Goal: Share content

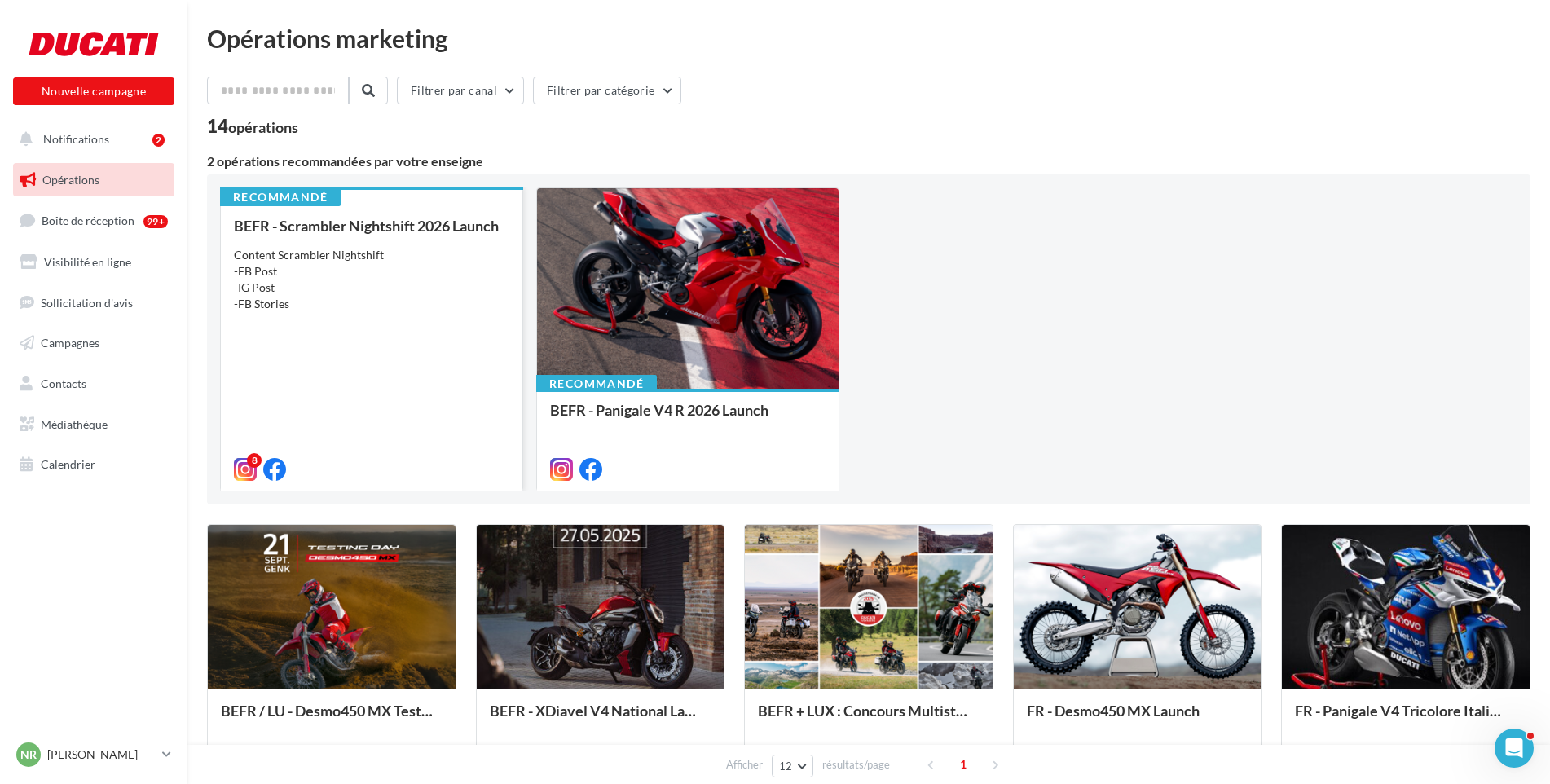
click at [387, 285] on div "Content Scrambler Nightshift -FB Post -IG Post -FB Stories" at bounding box center [372, 279] width 275 height 65
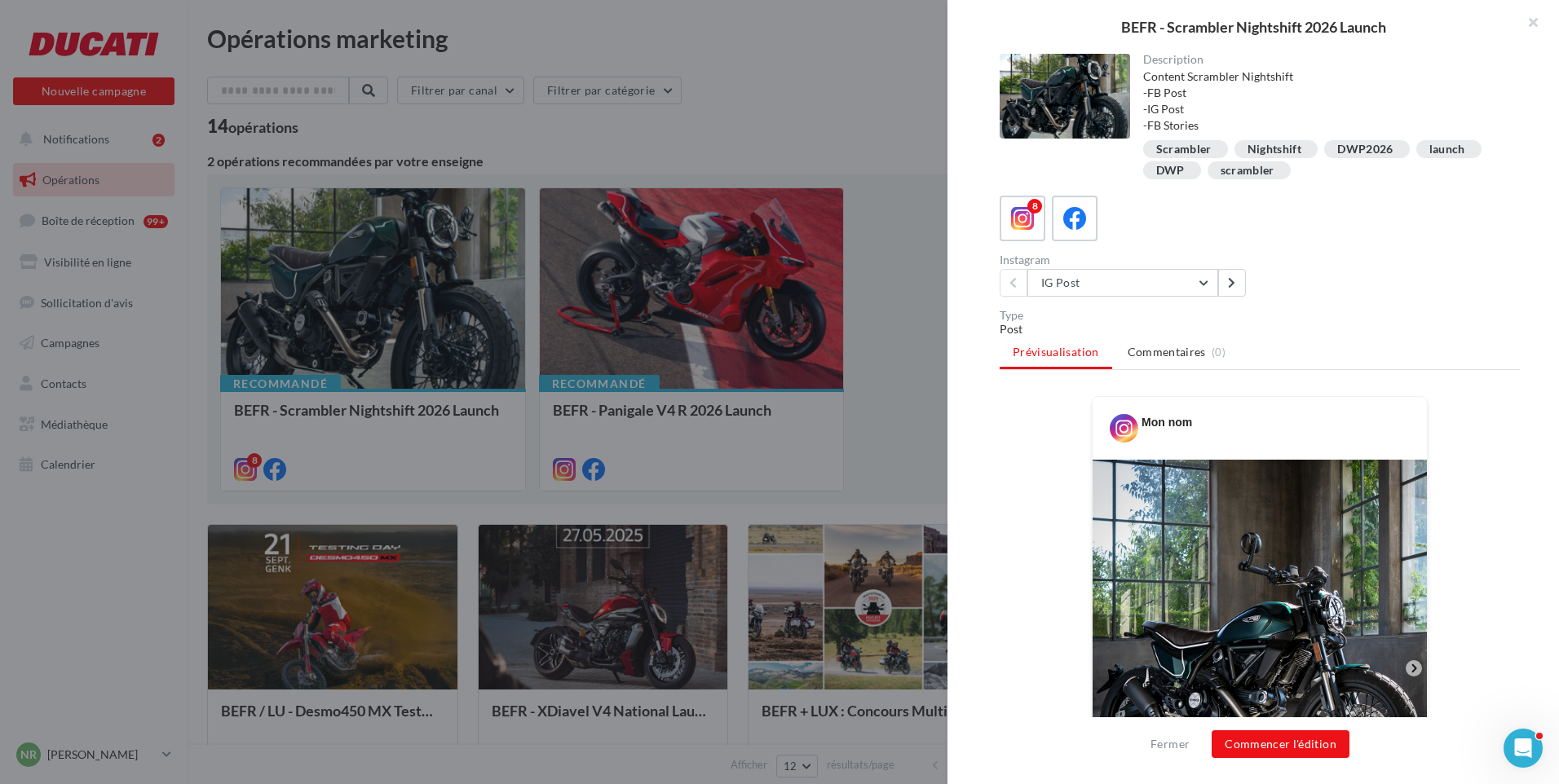
scroll to position [82, 0]
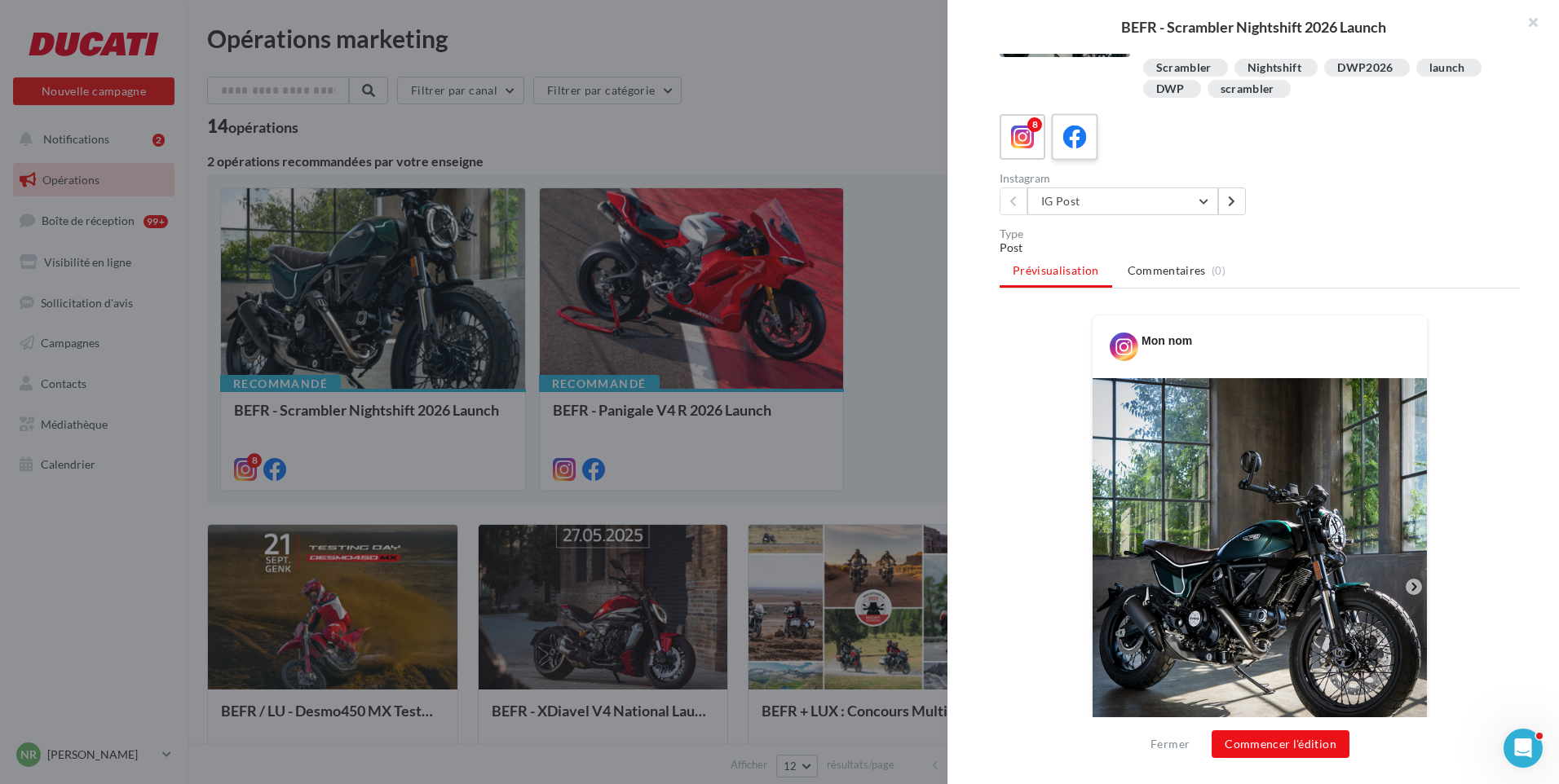
click at [1072, 131] on icon at bounding box center [1075, 137] width 24 height 24
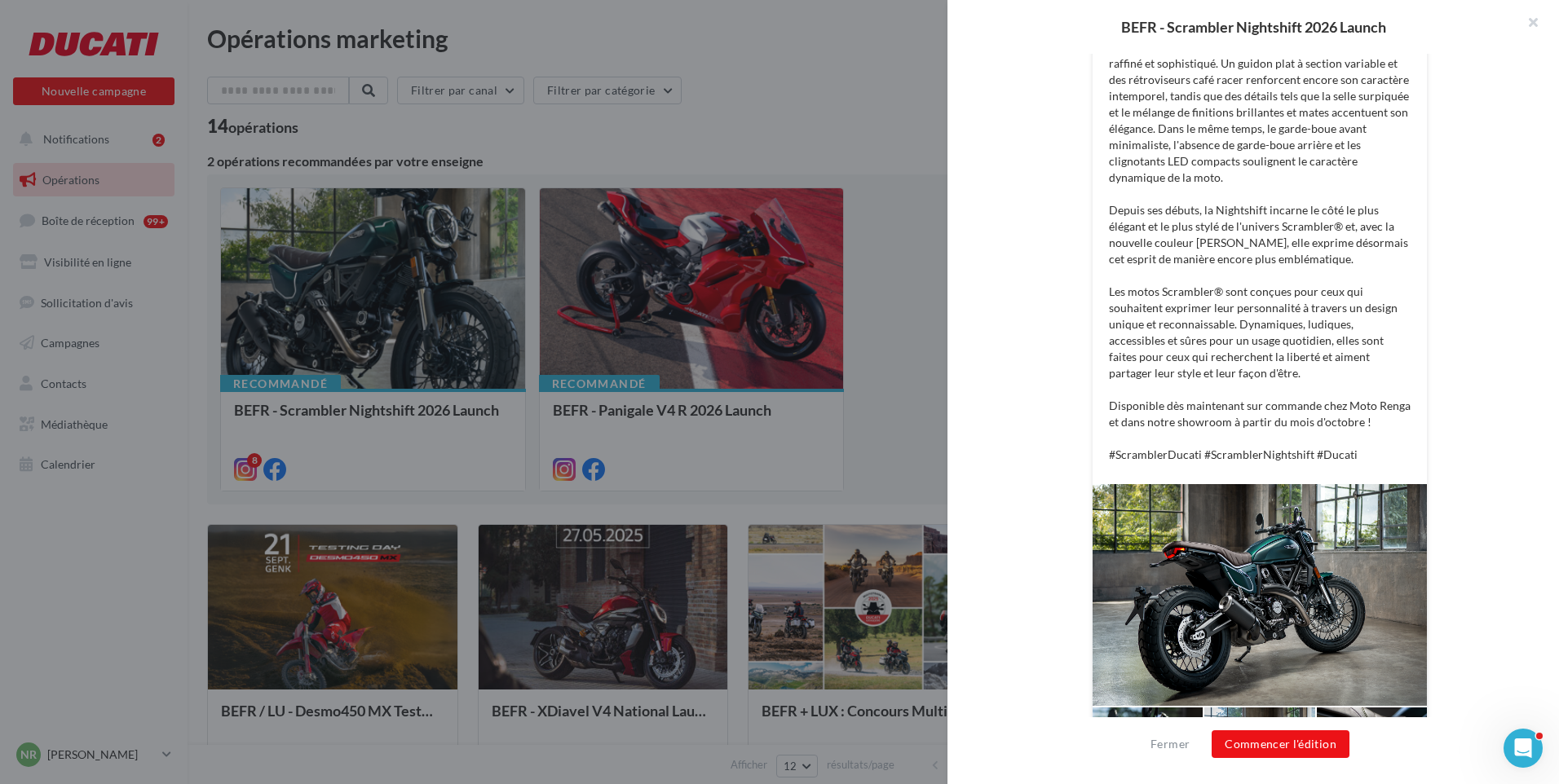
scroll to position [653, 0]
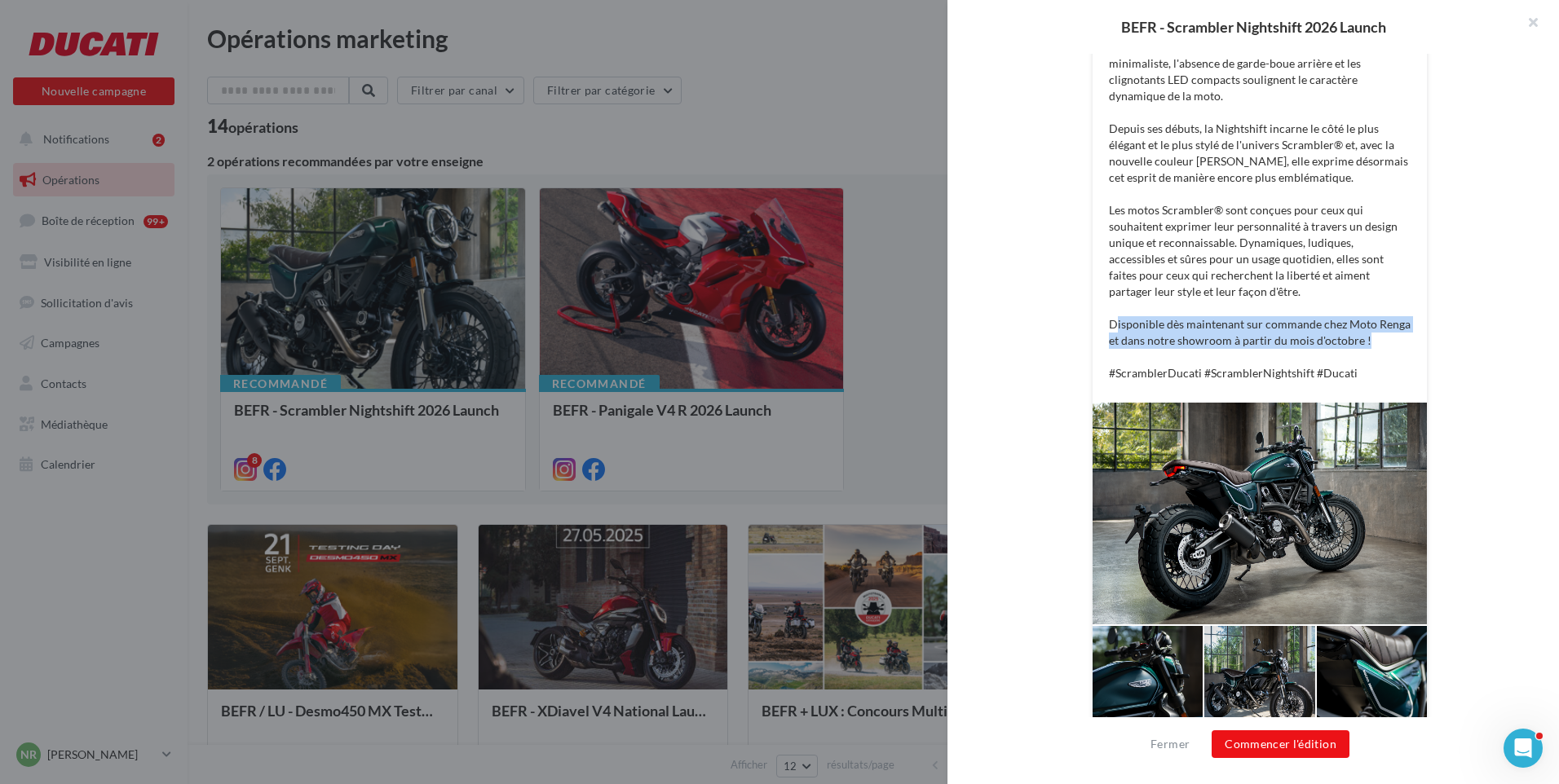
drag, startPoint x: 1113, startPoint y: 325, endPoint x: 1384, endPoint y: 334, distance: 271.1
click at [1384, 334] on p "Découvrez la nouvelle livrée Emerald Green pour la Scrambler Ducati Nightshift,…" at bounding box center [1260, 88] width 302 height 587
click at [1383, 343] on p "Découvrez la nouvelle livrée Emerald Green pour la Scrambler Ducati Nightshift,…" at bounding box center [1260, 88] width 302 height 587
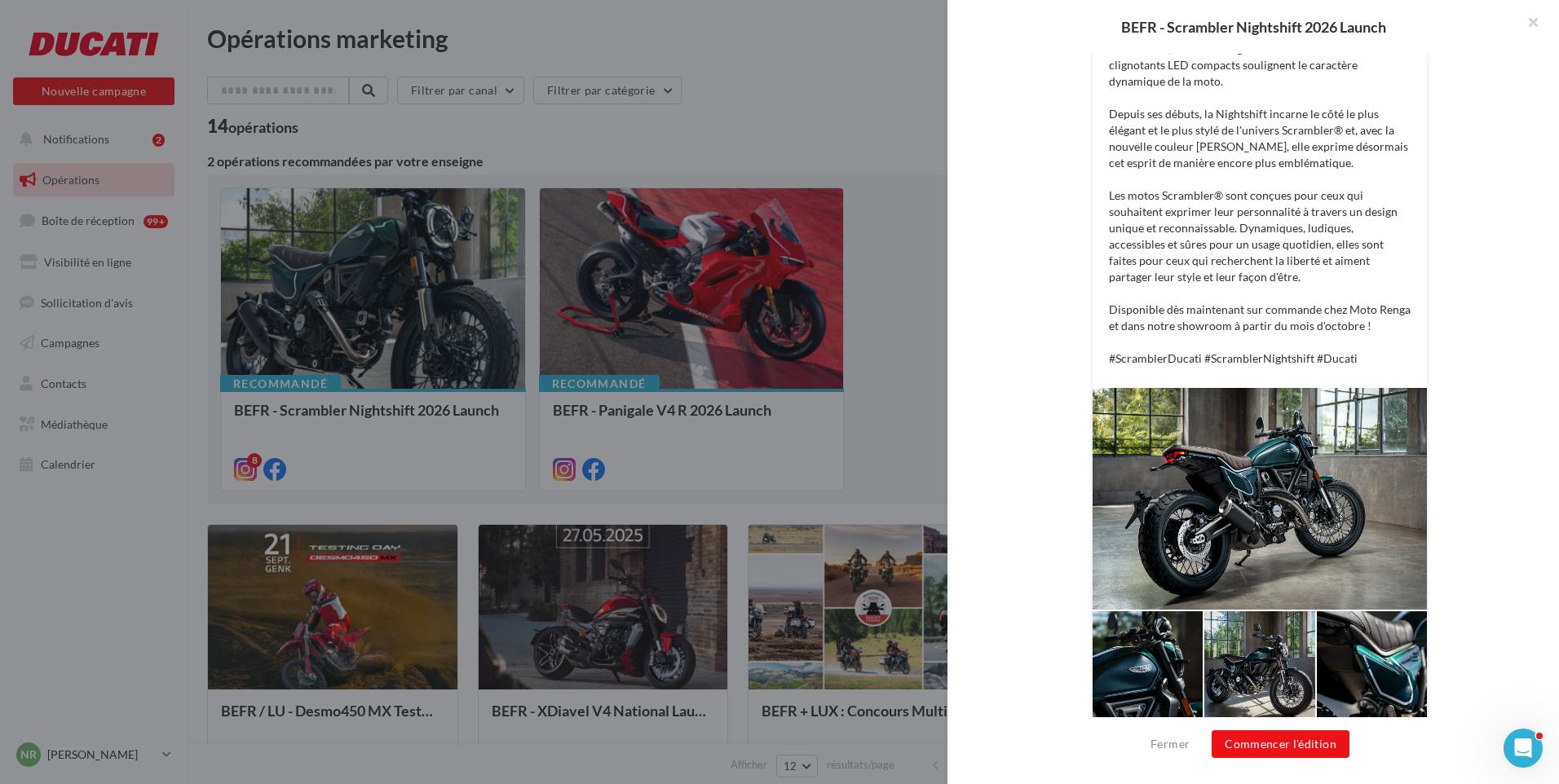
scroll to position [679, 0]
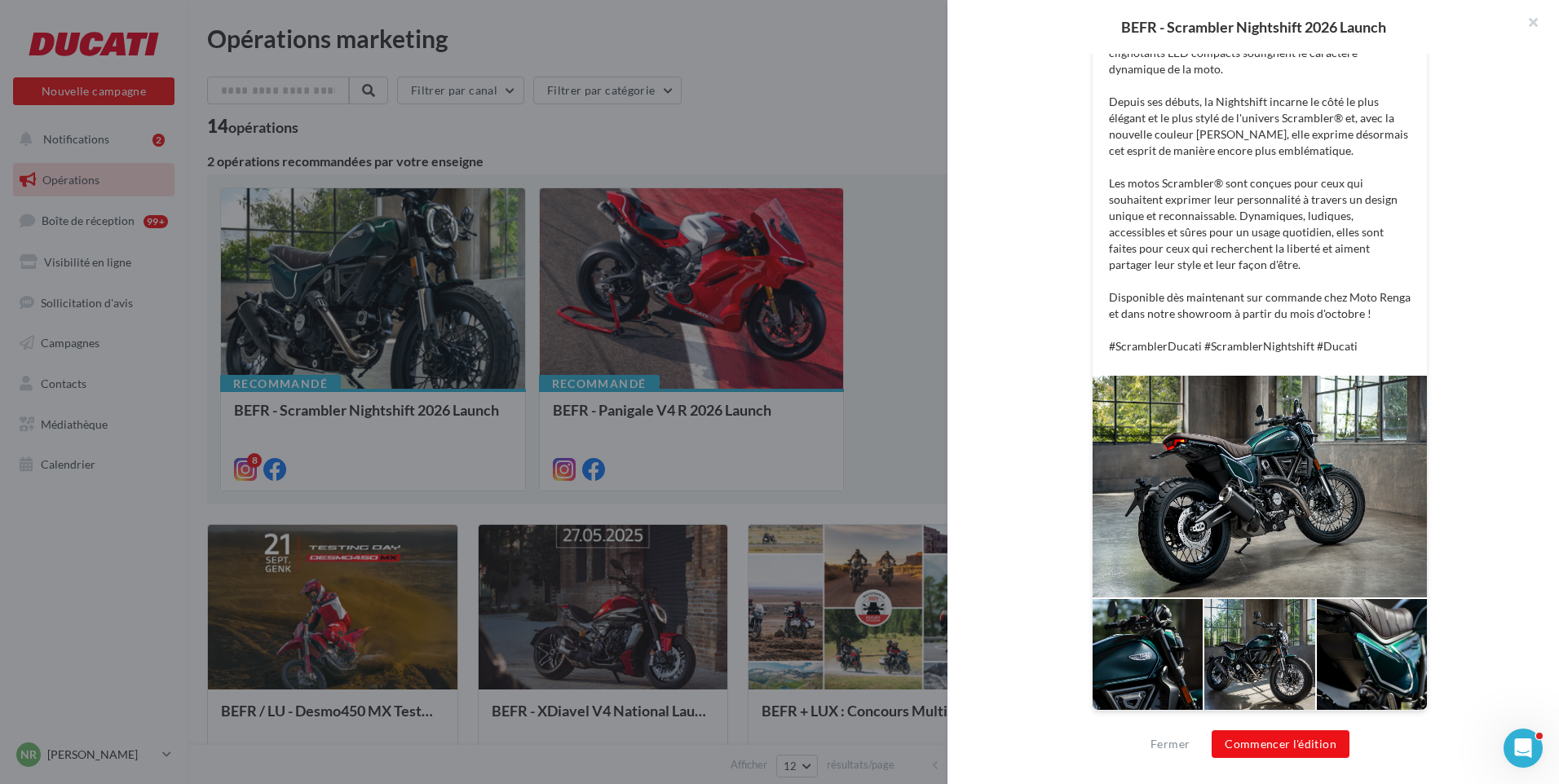
click at [1374, 659] on div at bounding box center [1372, 654] width 111 height 111
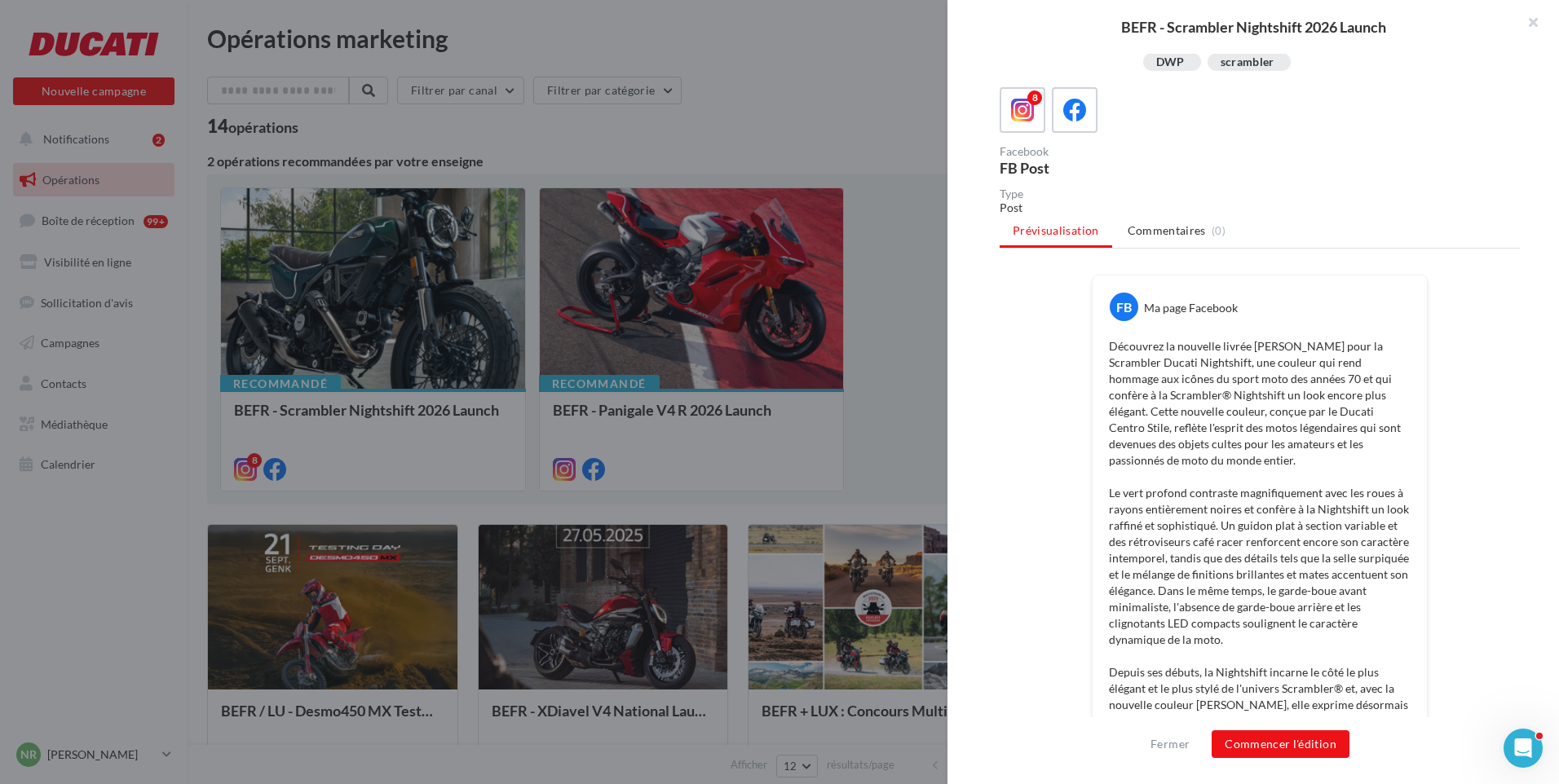
scroll to position [0, 0]
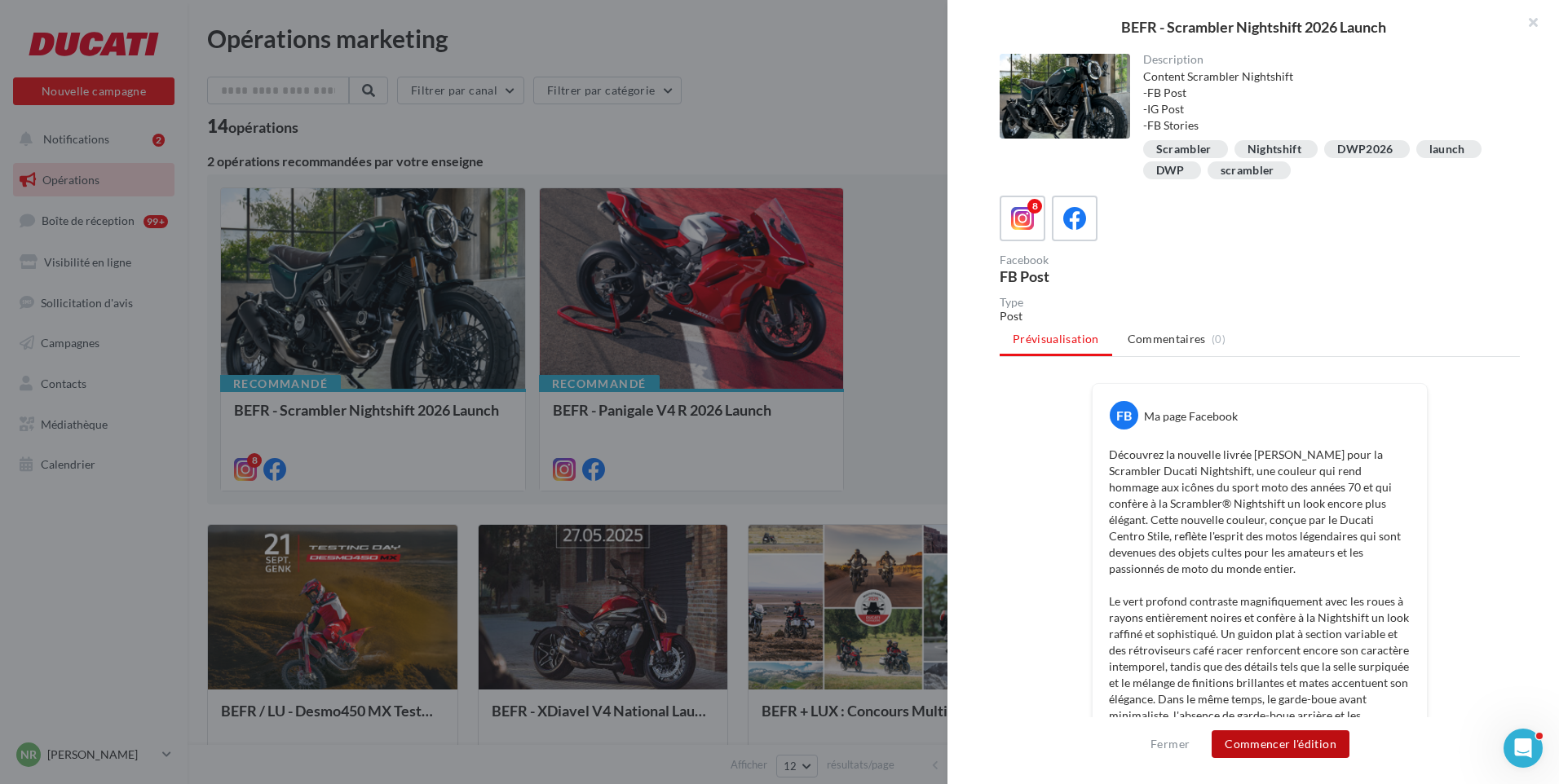
click at [1278, 752] on button "Commencer l'édition" at bounding box center [1281, 744] width 138 height 28
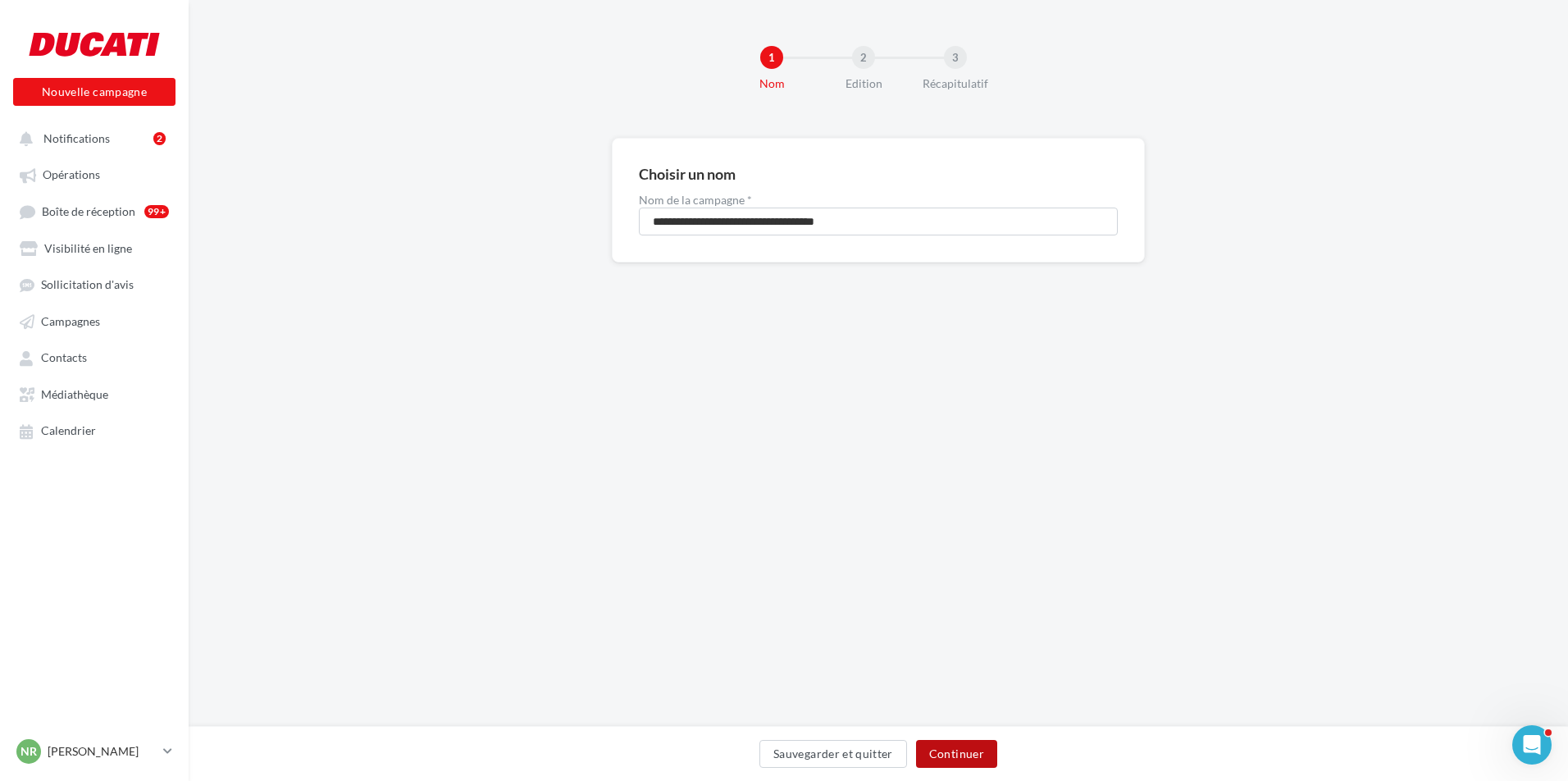
click at [968, 753] on button "Continuer" at bounding box center [957, 753] width 81 height 28
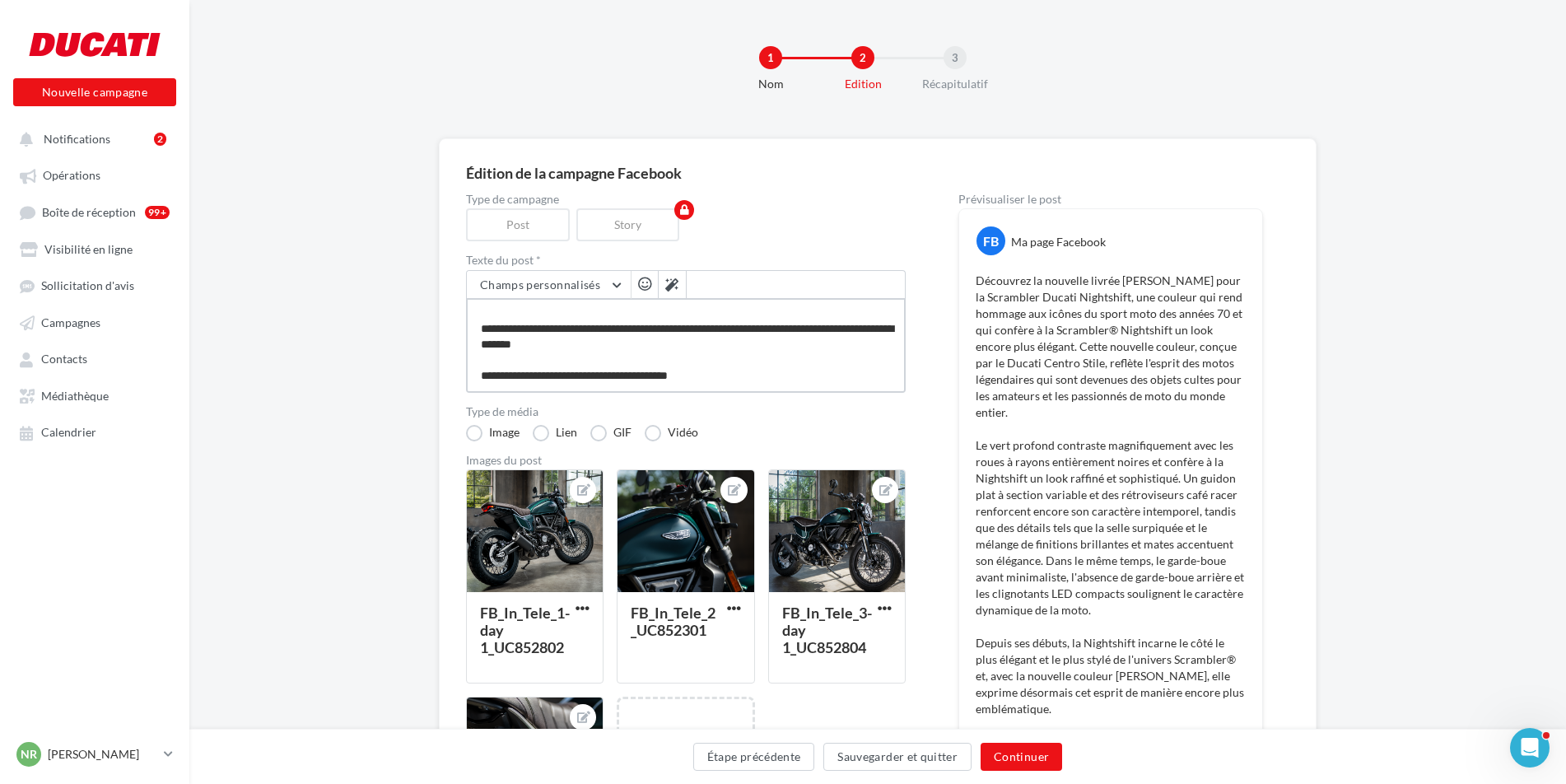
scroll to position [365, 0]
drag, startPoint x: 709, startPoint y: 342, endPoint x: 790, endPoint y: 335, distance: 81.3
click at [790, 335] on textarea at bounding box center [685, 345] width 440 height 94
type textarea "**********"
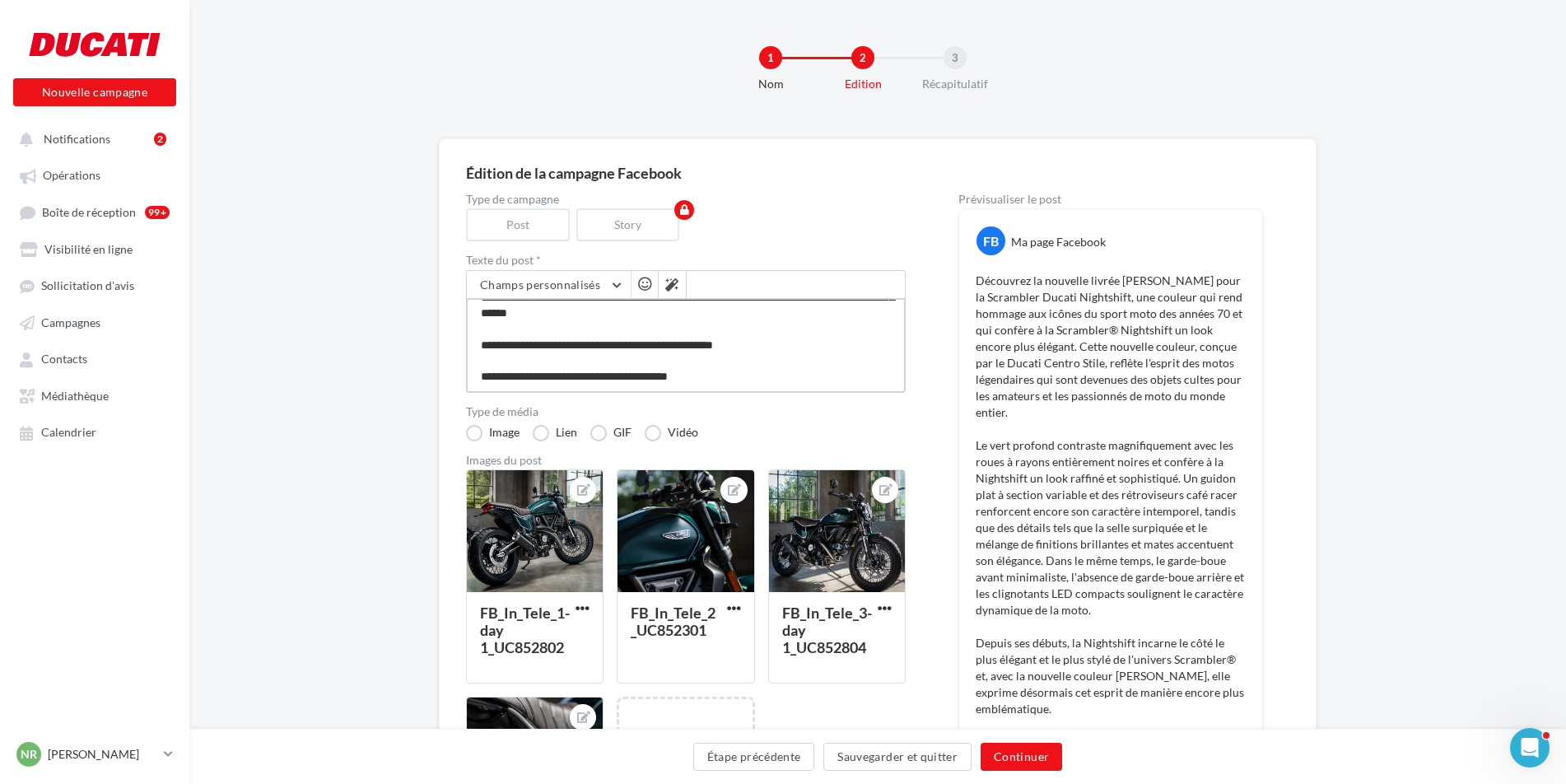
scroll to position [350, 0]
type textarea "**********"
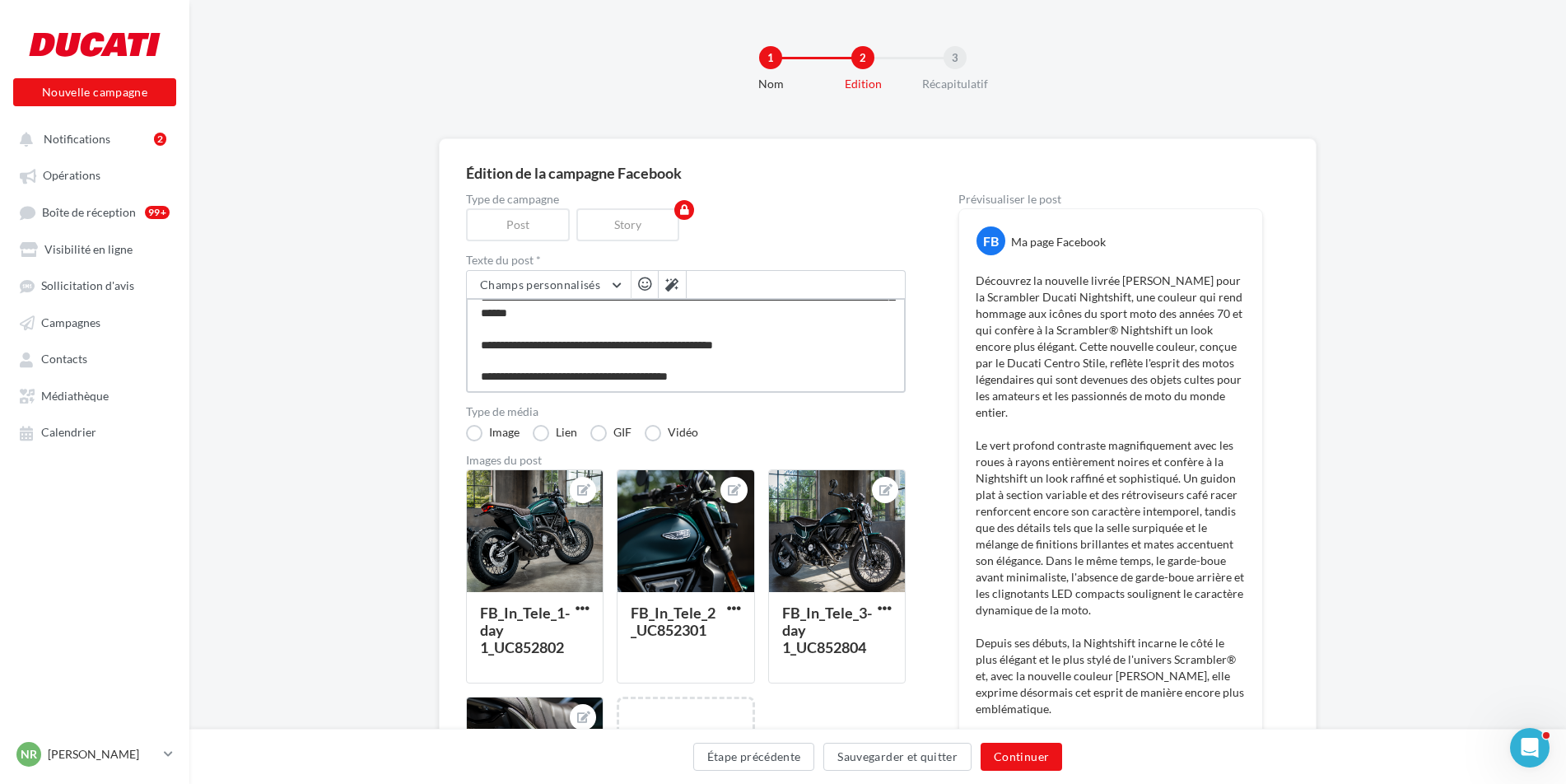
type textarea "**********"
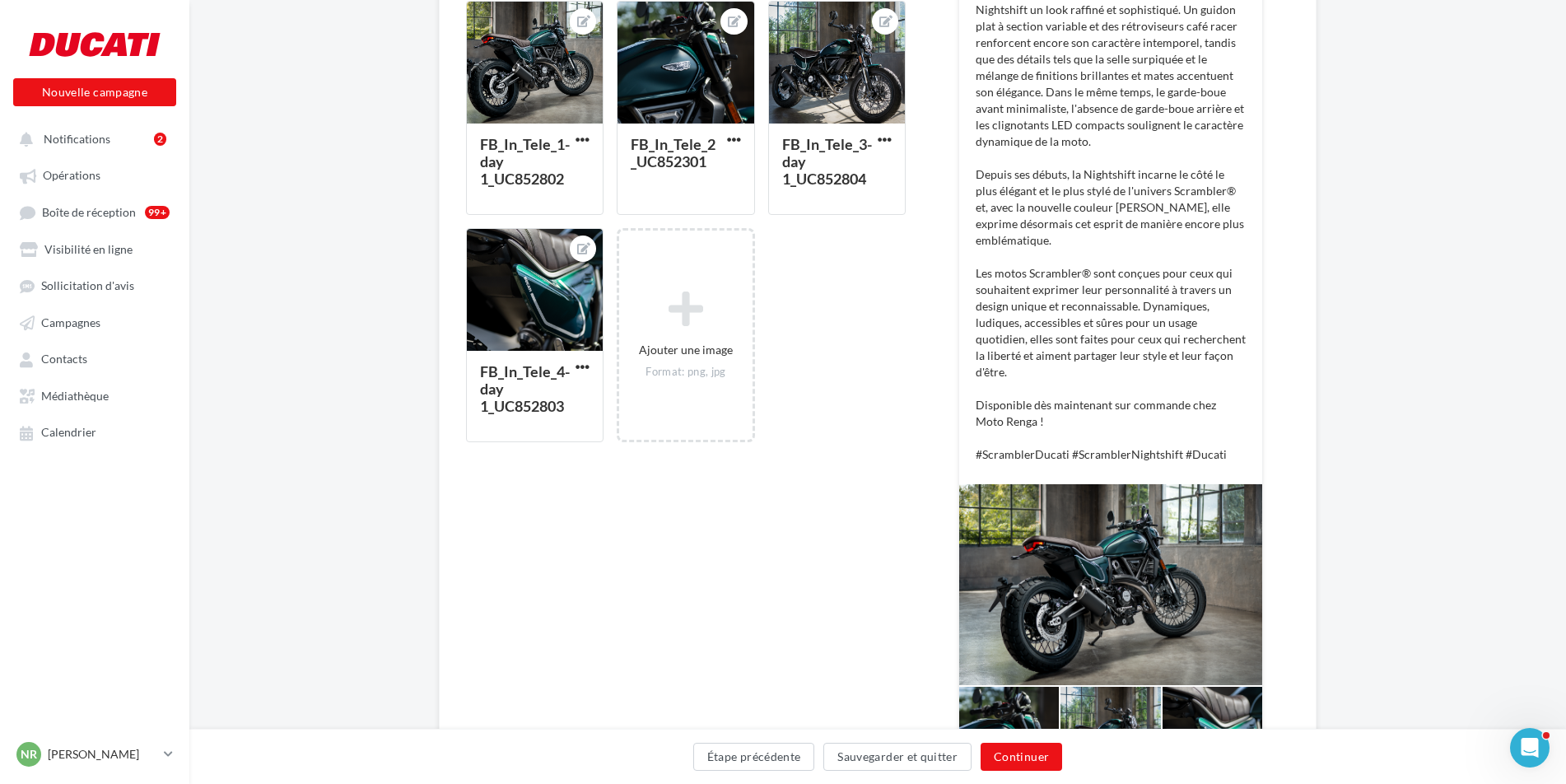
scroll to position [493, 0]
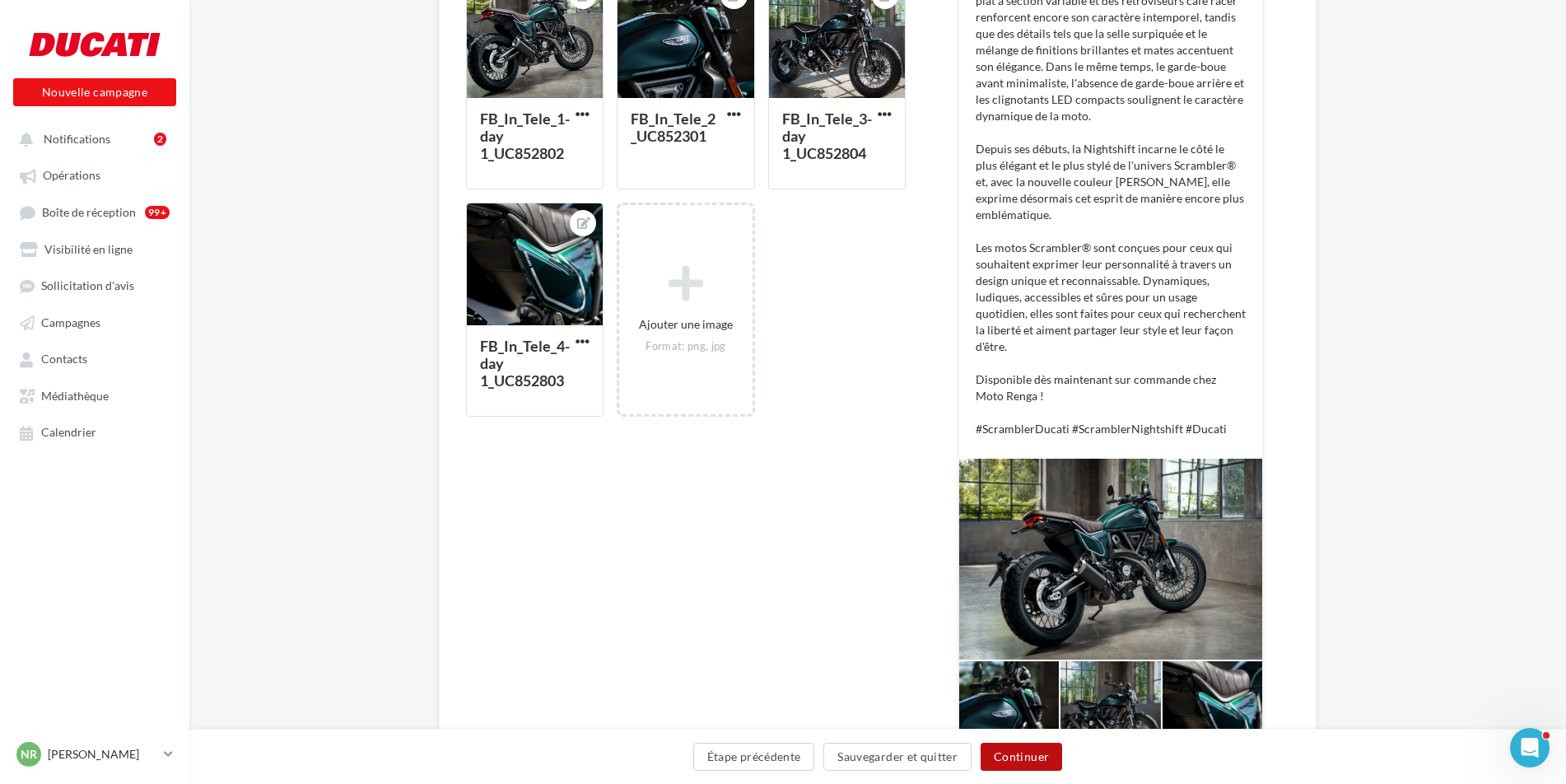
type textarea "**********"
click at [1031, 760] on button "Continuer" at bounding box center [1021, 756] width 82 height 28
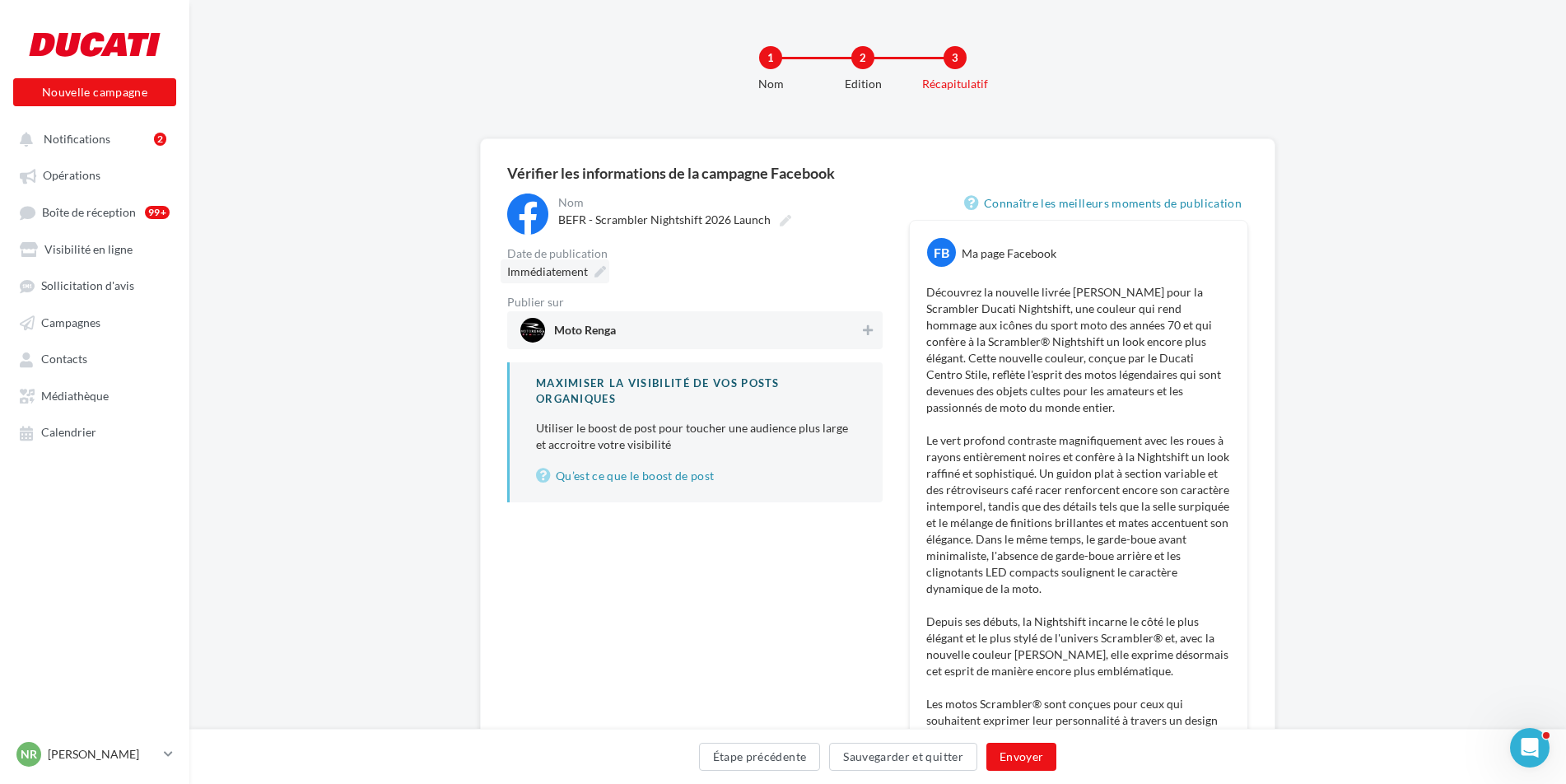
click at [601, 266] on icon at bounding box center [601, 271] width 12 height 12
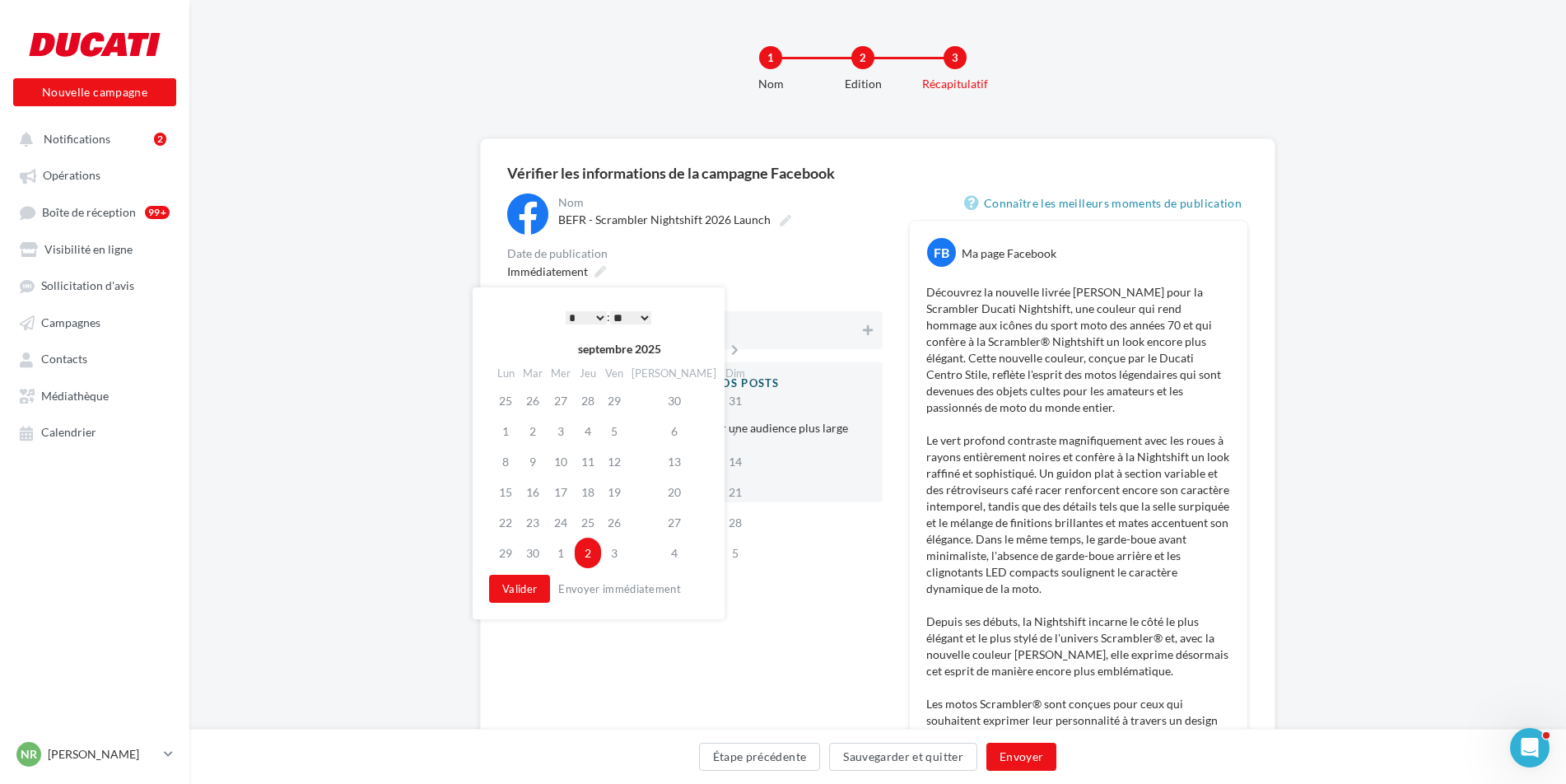
click at [602, 305] on div "* * * * * * * * * * ** ** ** ** ** ** ** ** ** ** ** ** ** ** : ** ** ** ** ** …" at bounding box center [608, 317] width 167 height 25
click at [597, 315] on select "* * * * * * * * * * ** ** ** ** ** ** ** ** ** ** ** ** ** **" at bounding box center [586, 317] width 41 height 13
click at [524, 585] on button "Valider" at bounding box center [519, 588] width 61 height 28
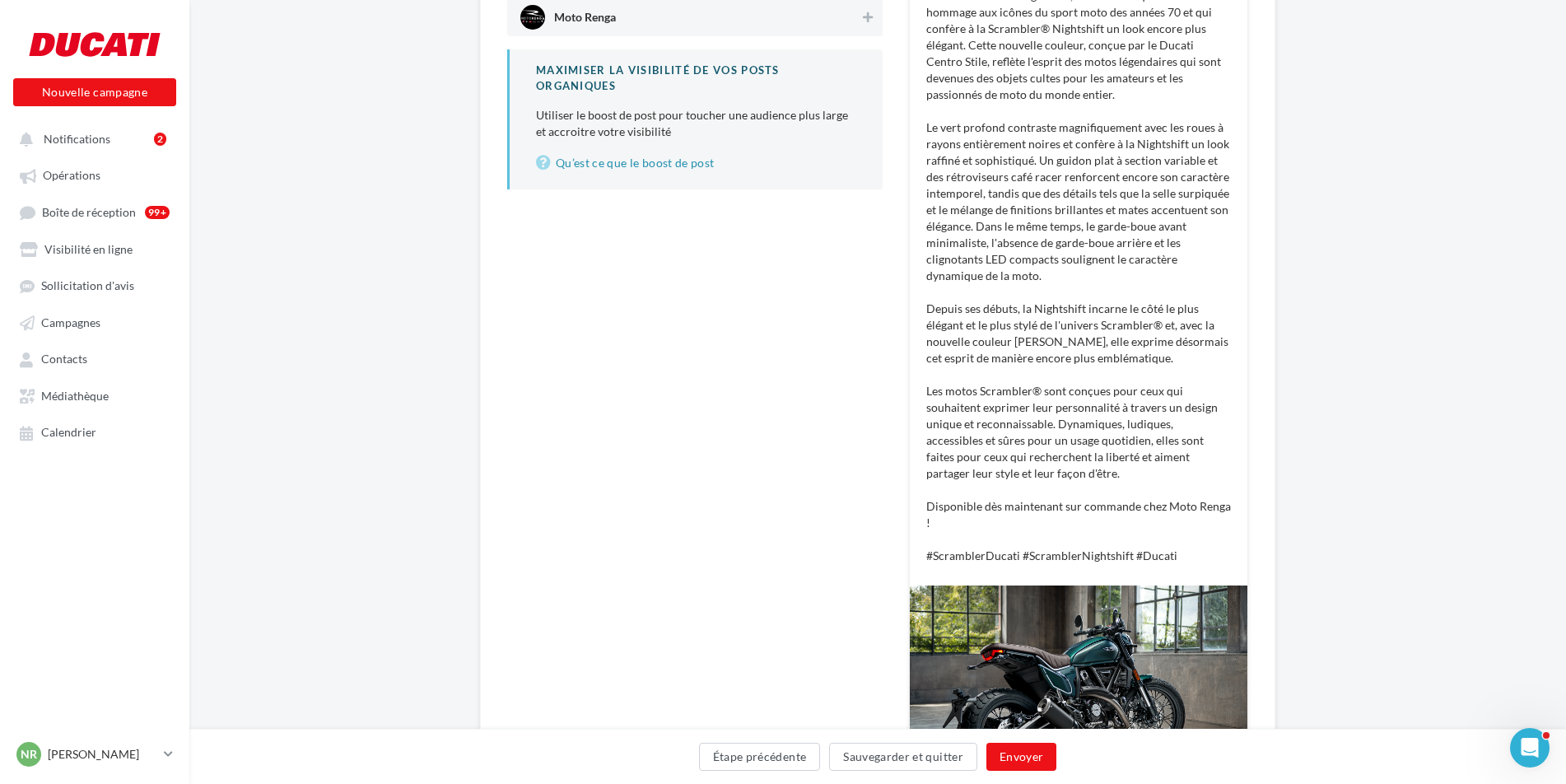
scroll to position [329, 0]
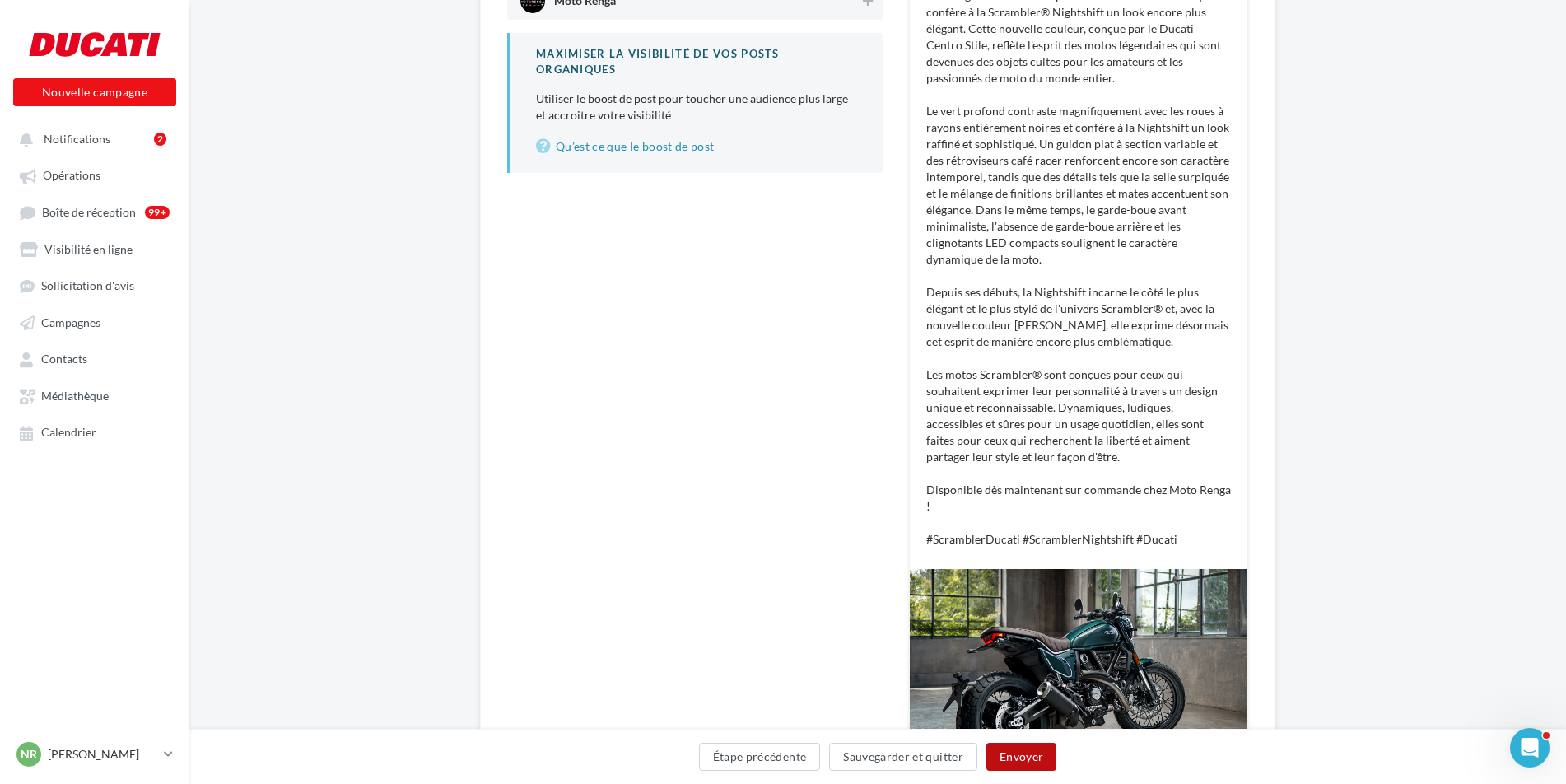
click at [1018, 752] on button "Envoyer" at bounding box center [1021, 756] width 70 height 28
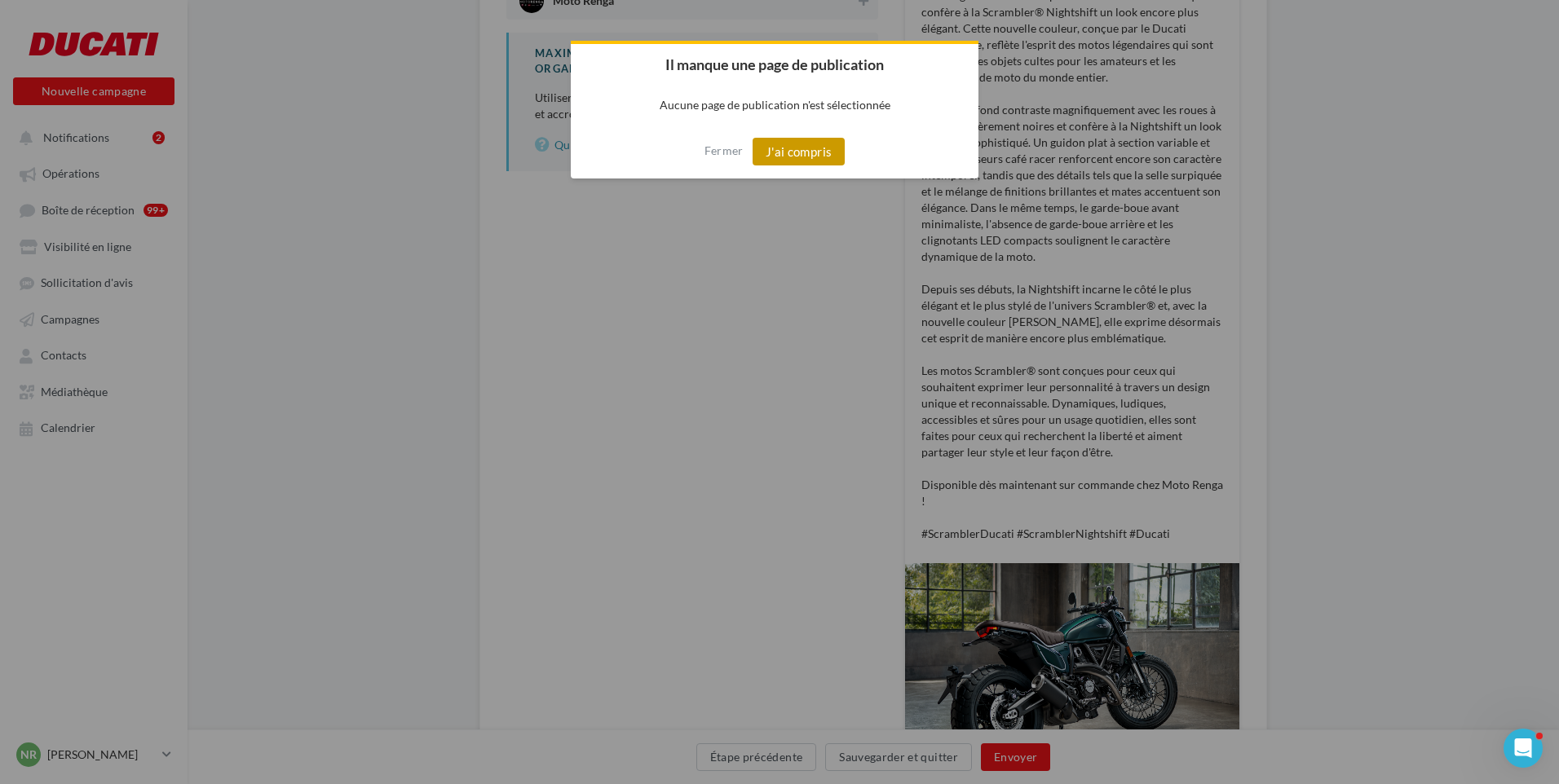
click at [819, 161] on button "J'ai compris" at bounding box center [800, 151] width 93 height 28
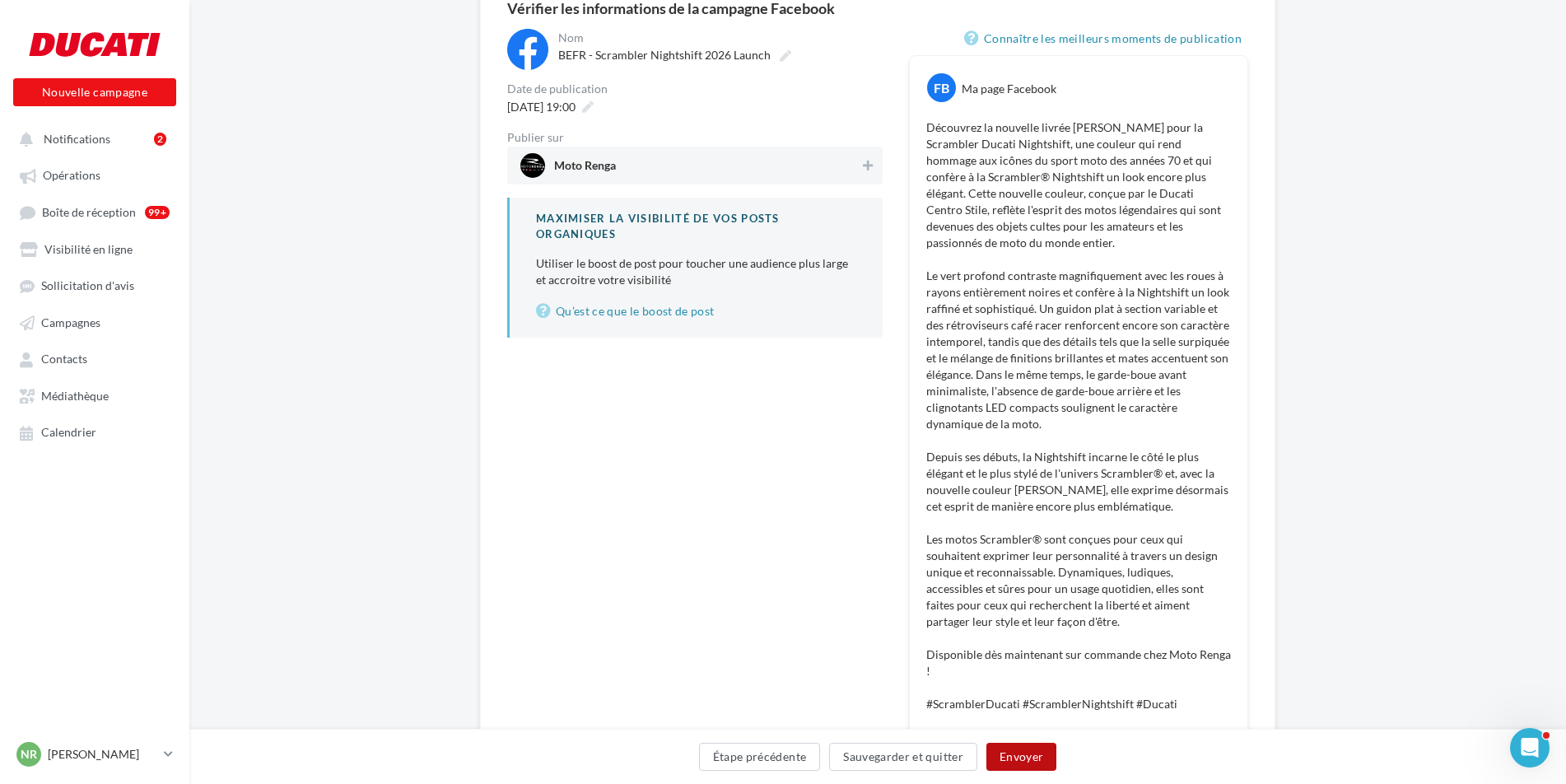
scroll to position [0, 0]
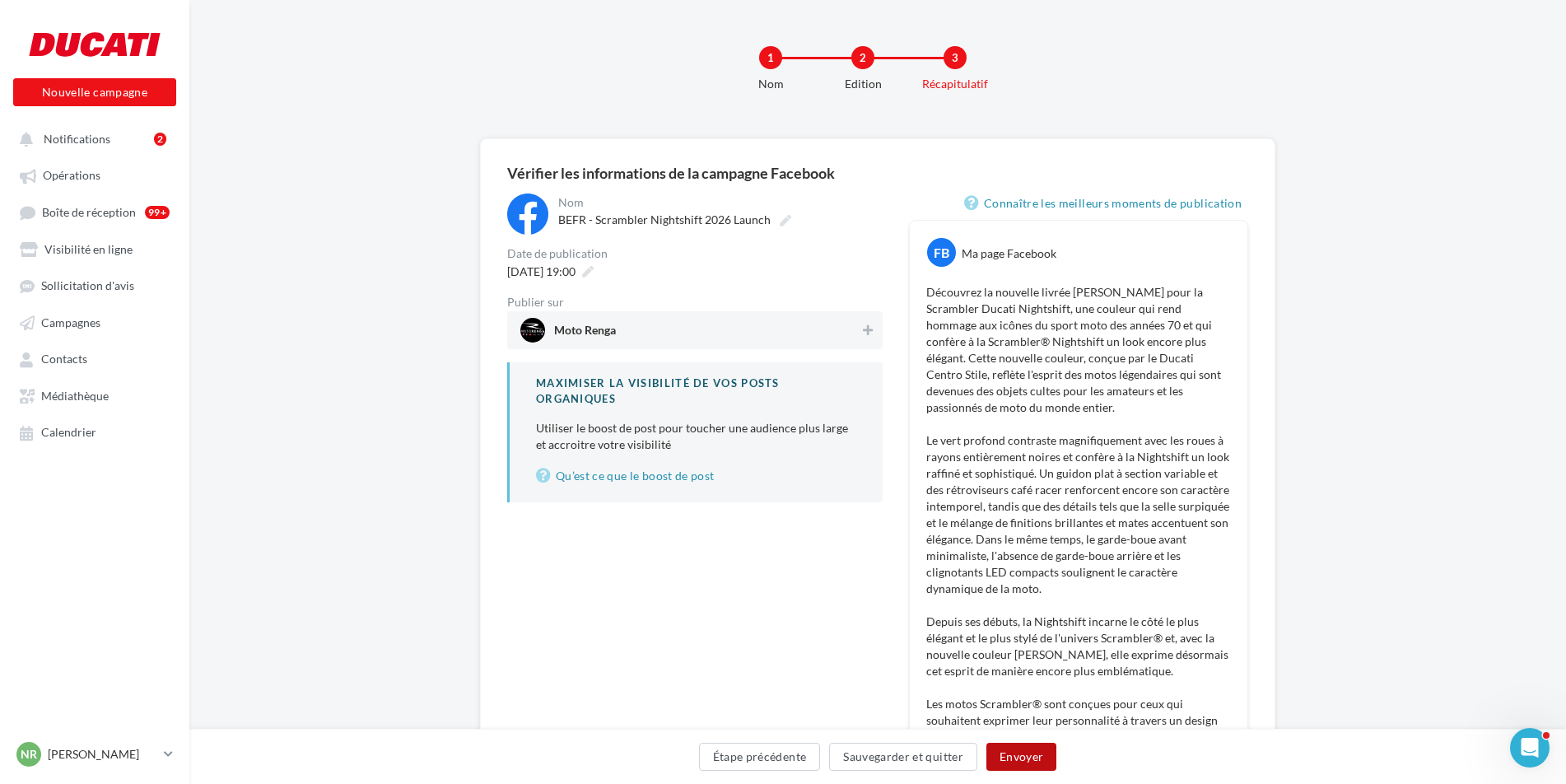
click at [1034, 750] on button "Envoyer" at bounding box center [1021, 756] width 70 height 28
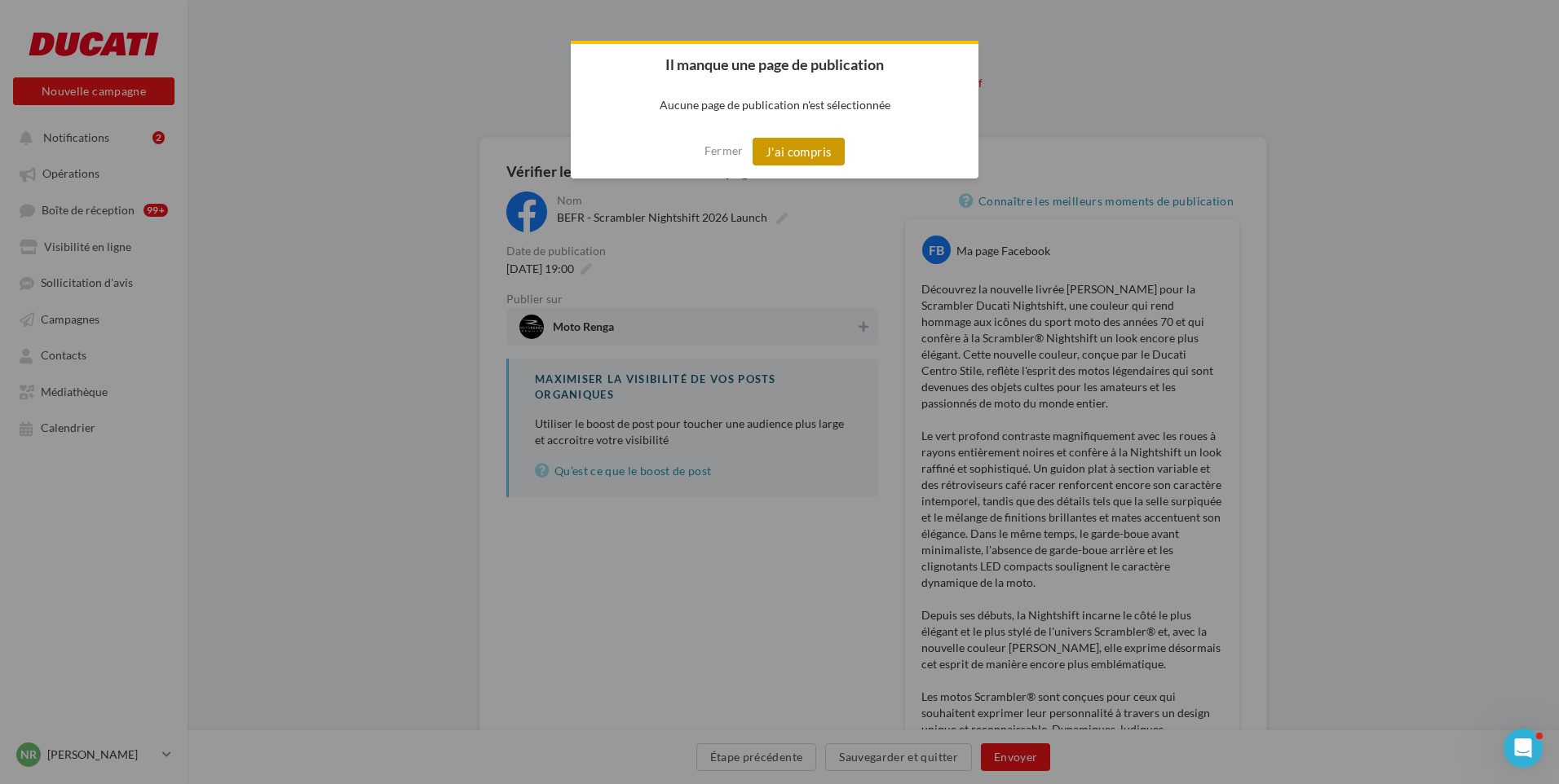
click at [824, 163] on button "J'ai compris" at bounding box center [800, 151] width 93 height 28
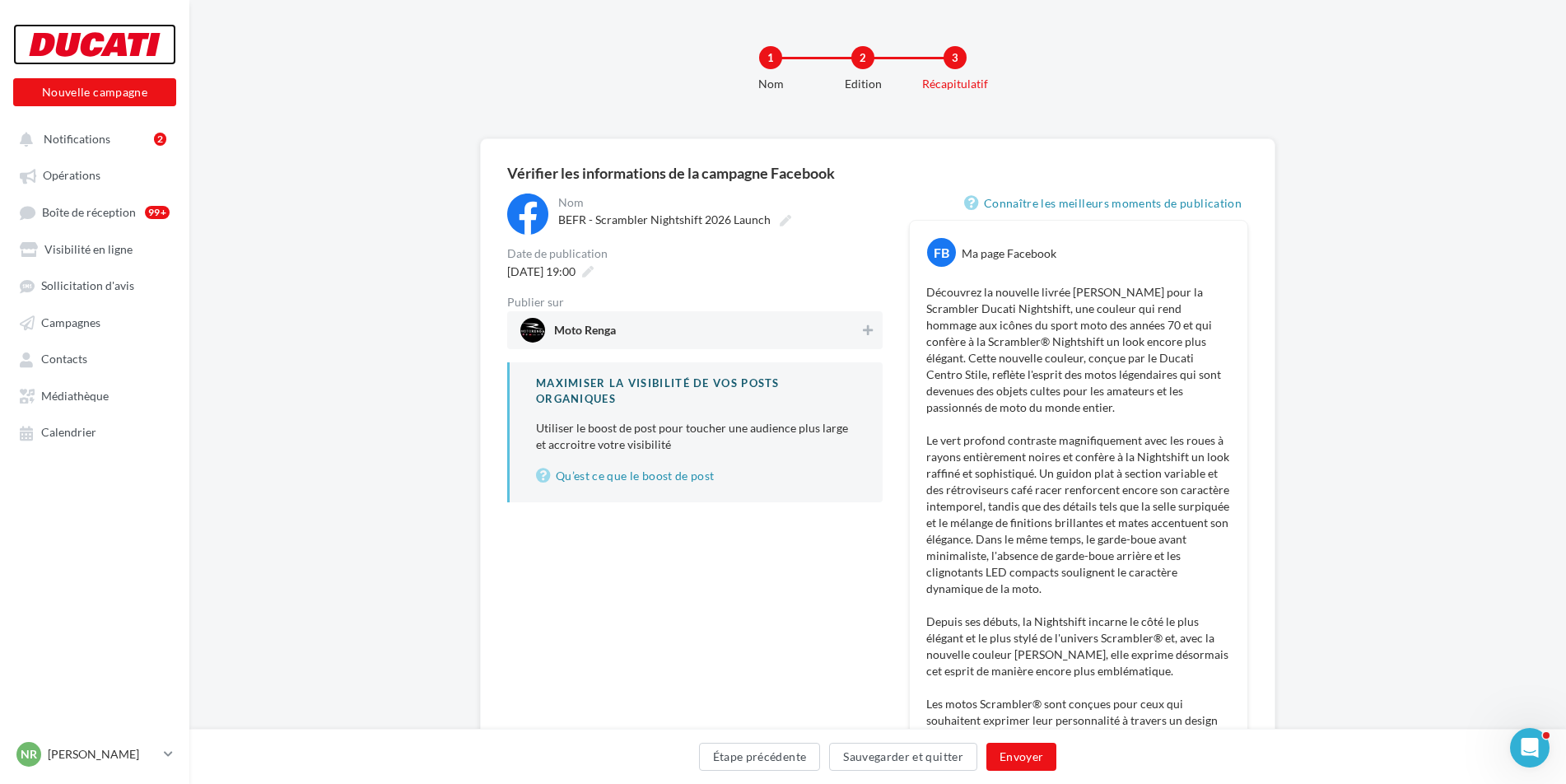
click at [97, 32] on div at bounding box center [94, 44] width 132 height 41
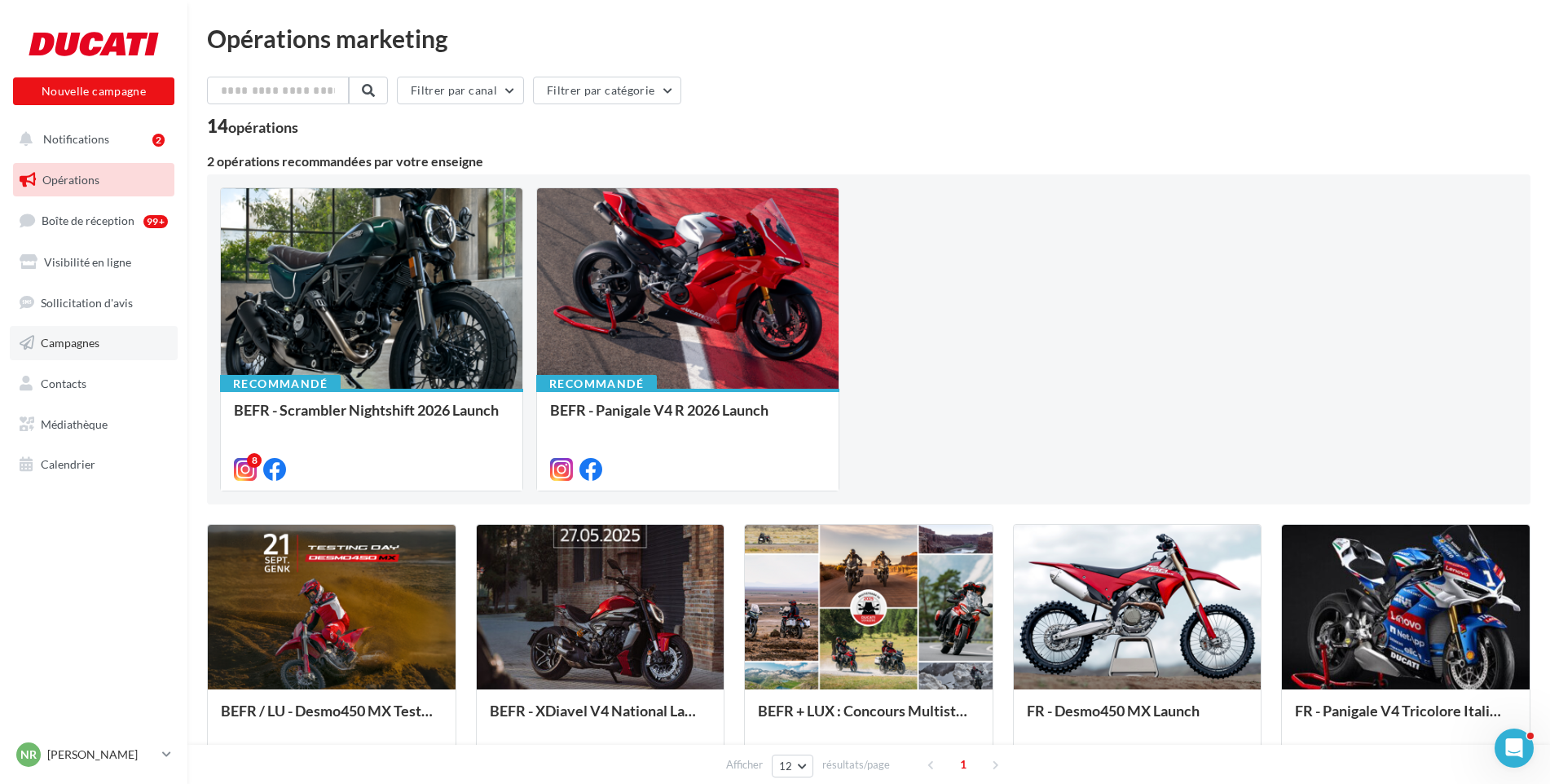
click at [95, 327] on link "Campagnes" at bounding box center [93, 343] width 168 height 34
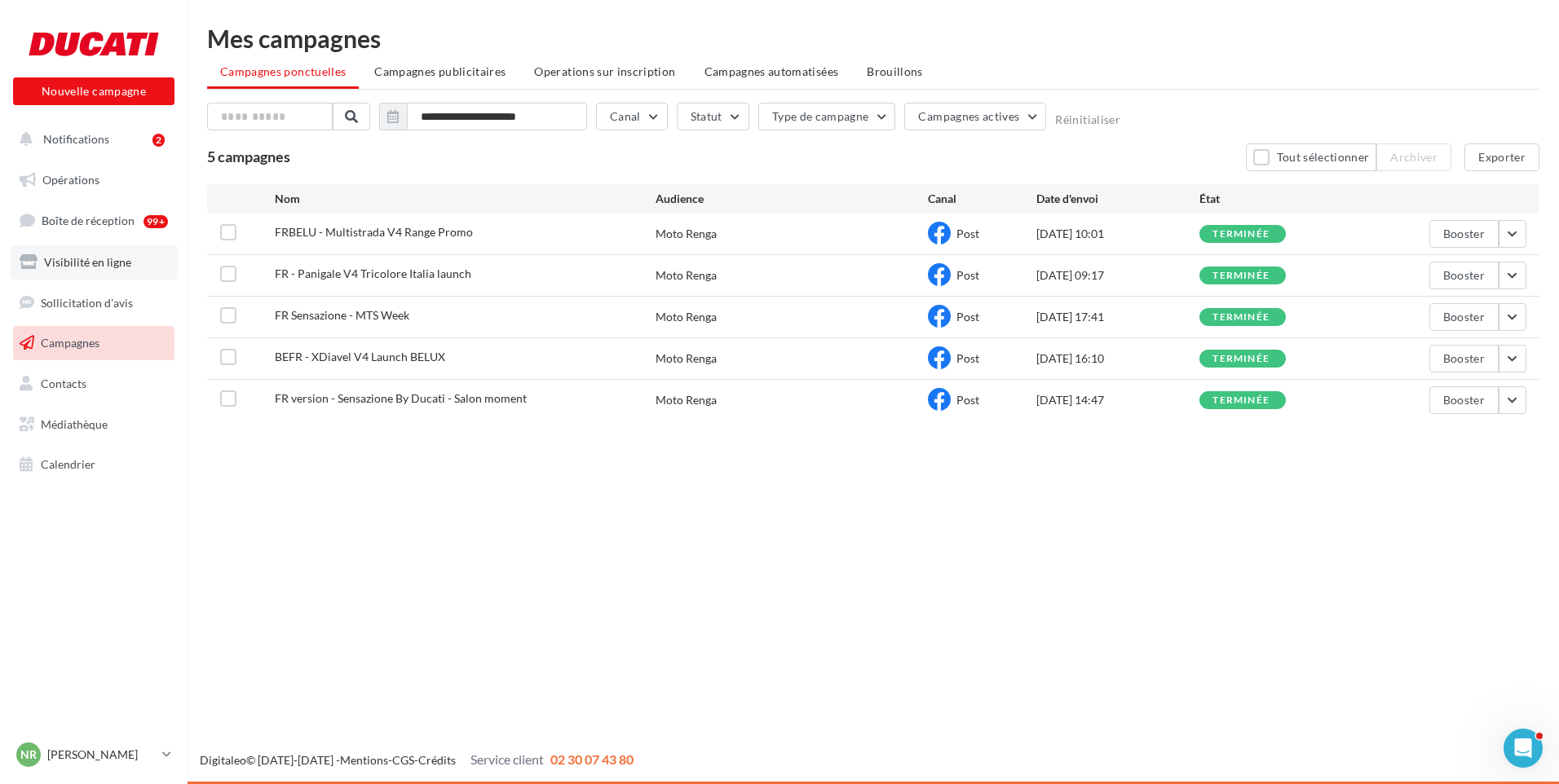
click at [91, 260] on span "Visibilité en ligne" at bounding box center [88, 262] width 88 height 14
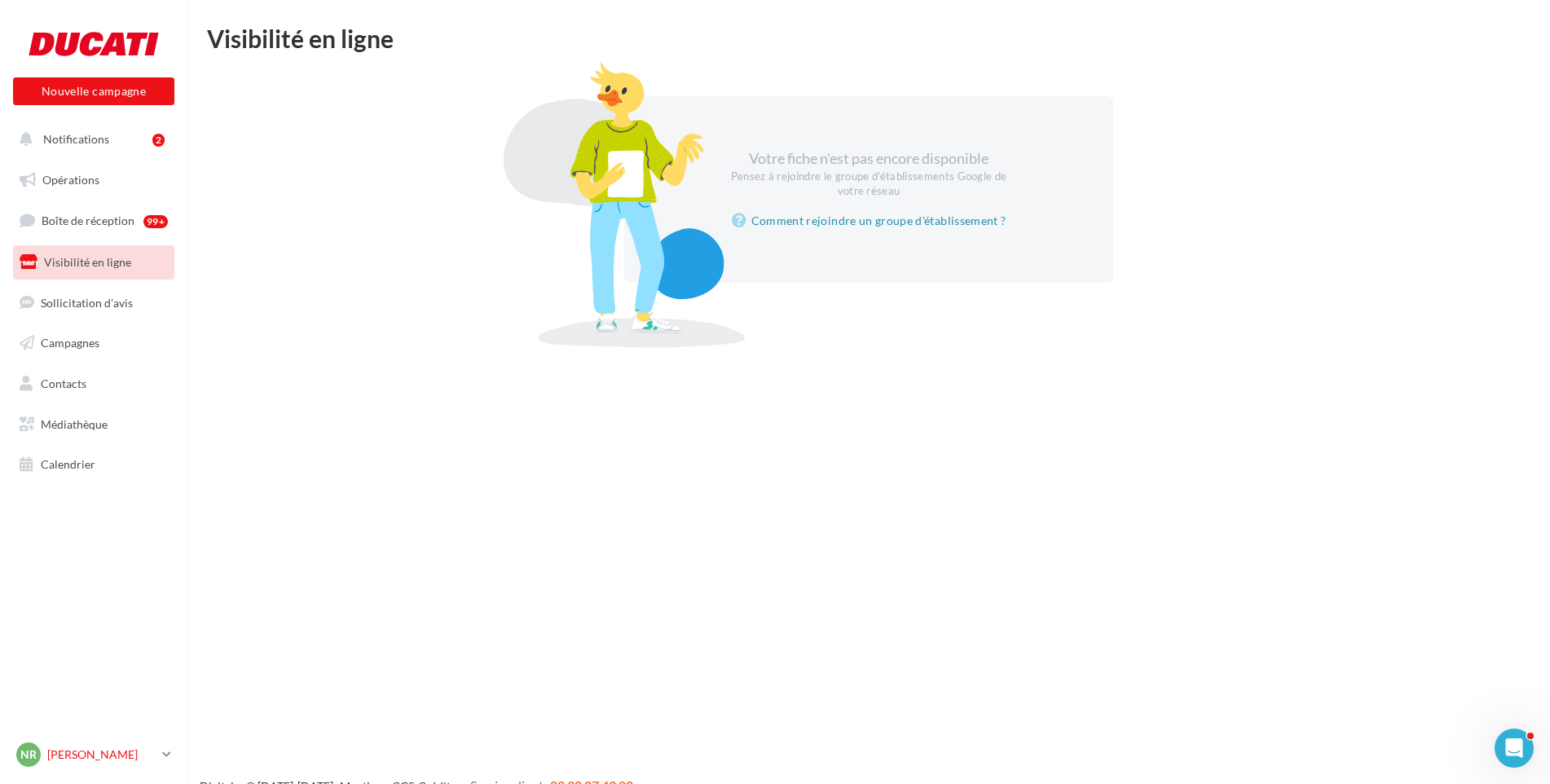
click at [109, 749] on p "[PERSON_NAME]" at bounding box center [102, 754] width 109 height 16
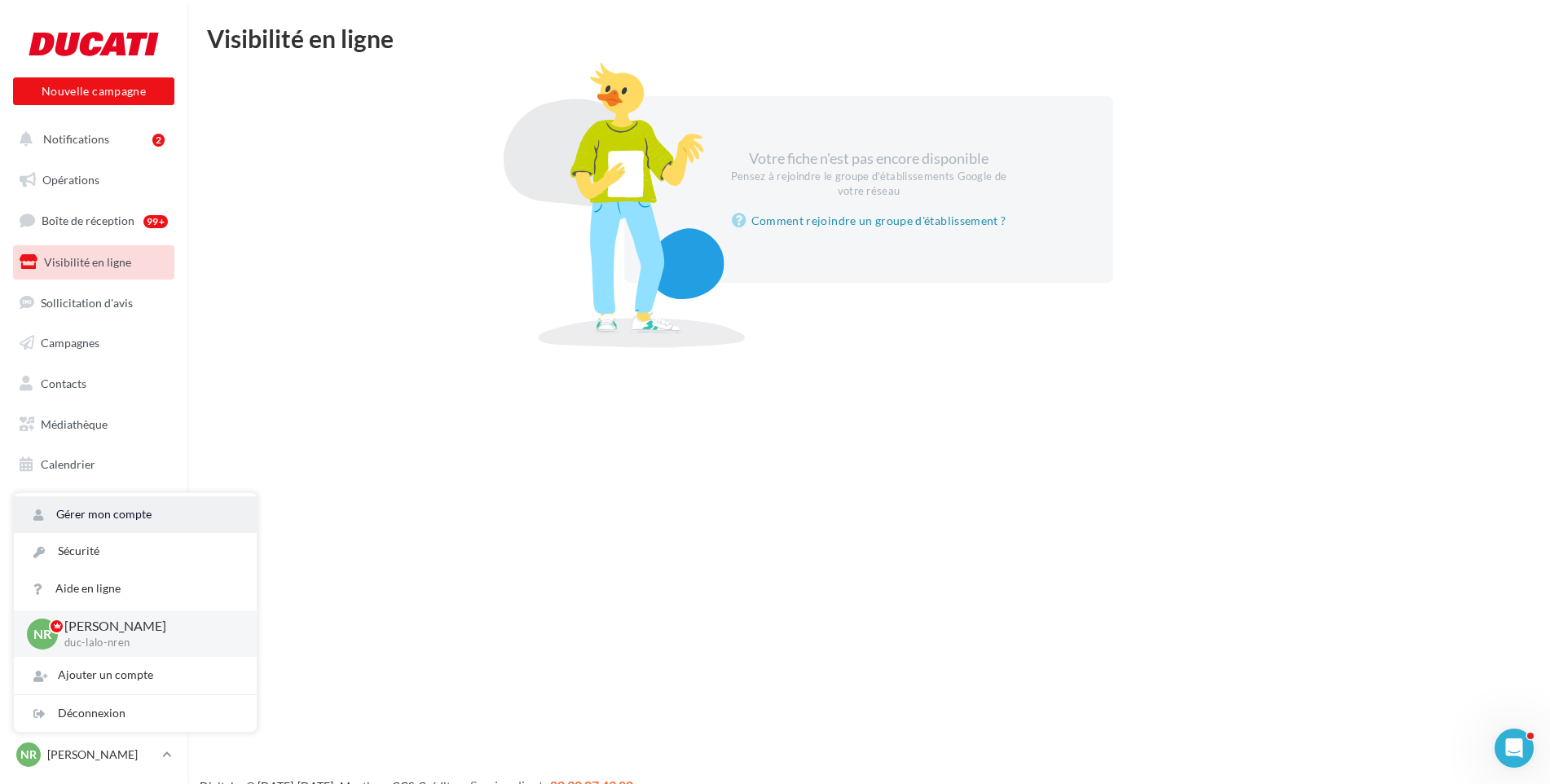
click at [96, 513] on link "Gérer mon compte" at bounding box center [135, 514] width 243 height 37
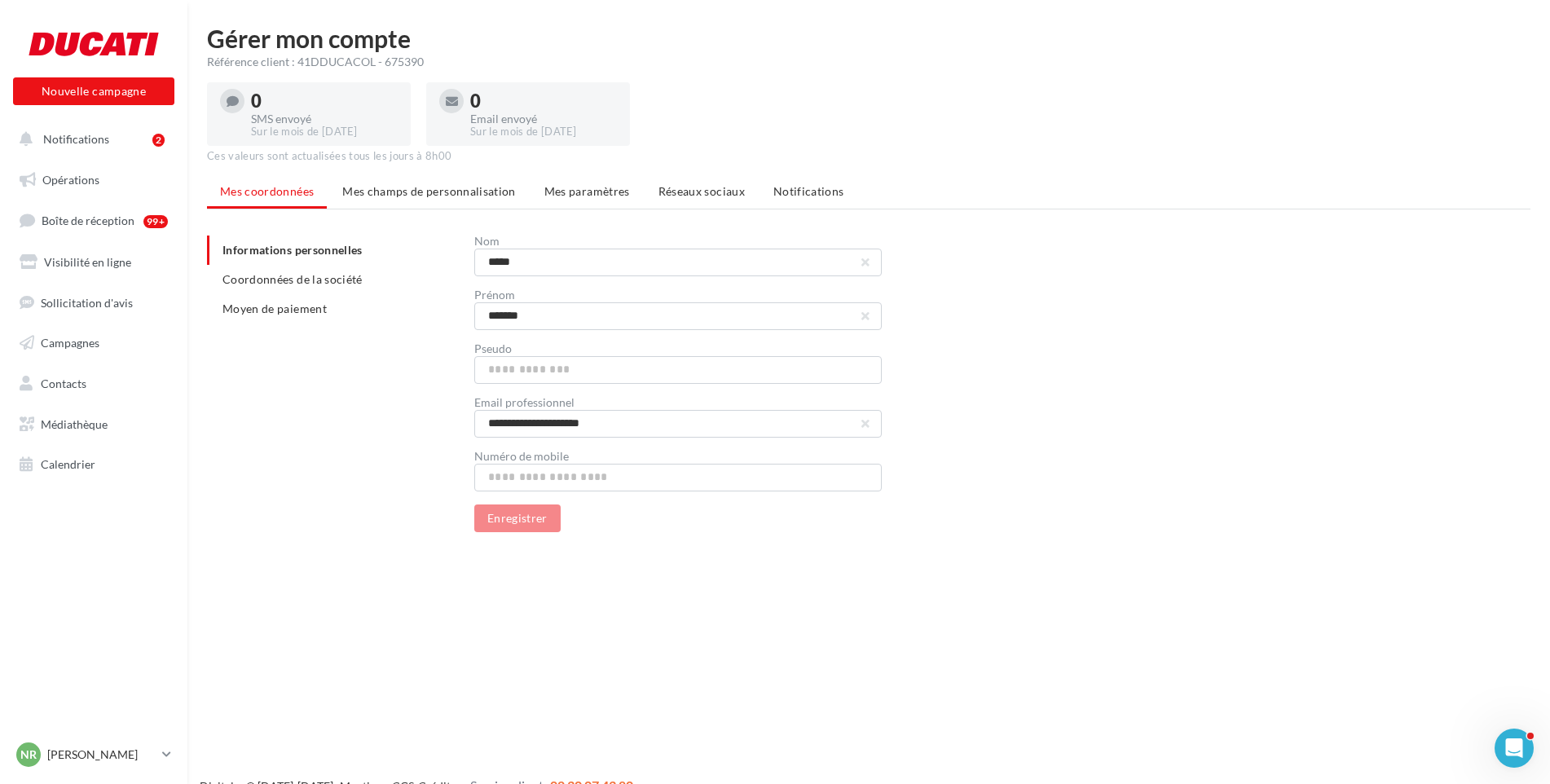
drag, startPoint x: 669, startPoint y: 178, endPoint x: 653, endPoint y: 174, distance: 16.5
click at [653, 174] on div "**********" at bounding box center [869, 291] width 1363 height 533
click at [680, 190] on span "Réseaux sociaux" at bounding box center [701, 191] width 87 height 14
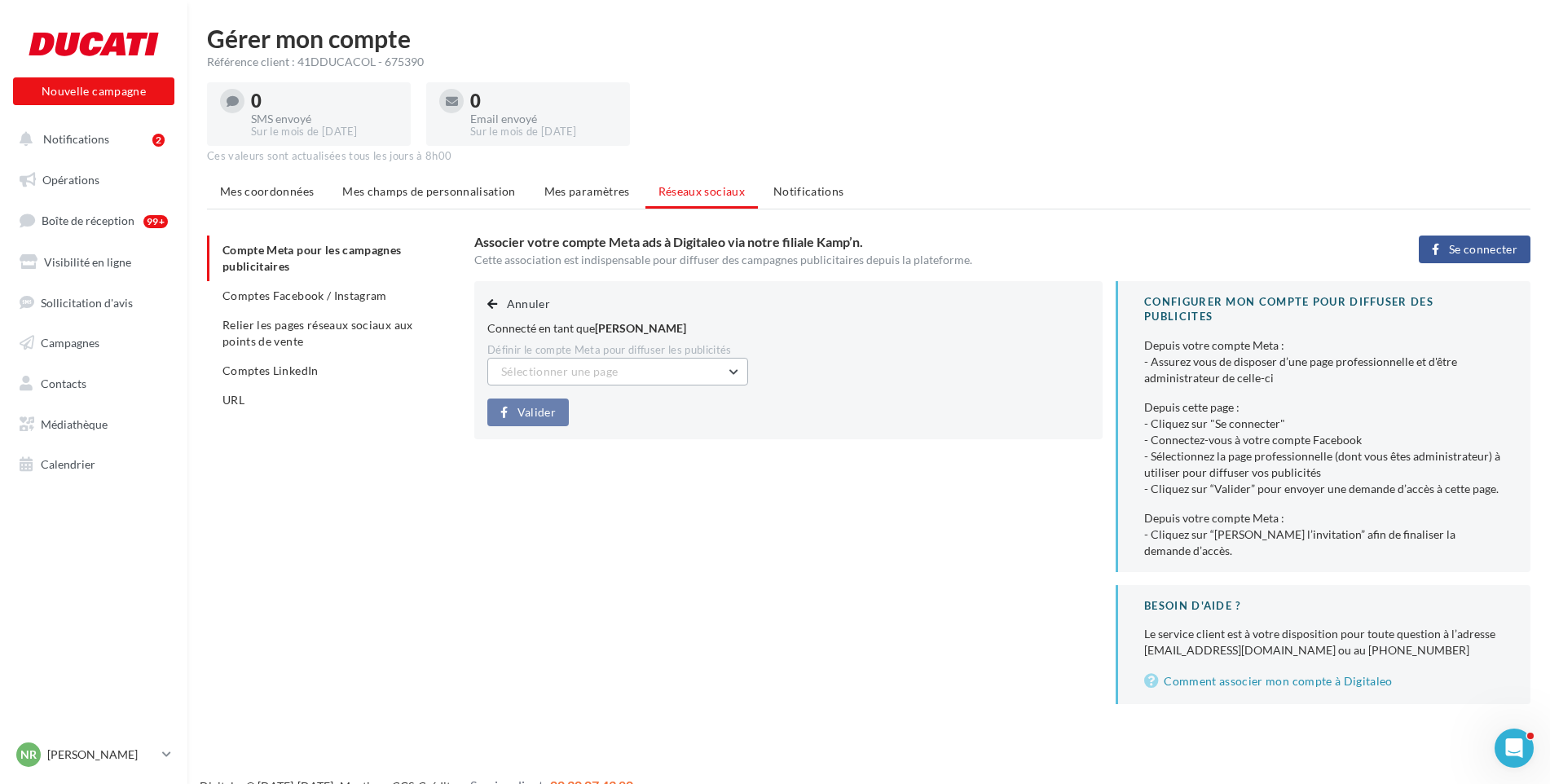
click at [630, 375] on button "Sélectionner une page" at bounding box center [618, 372] width 261 height 28
click at [602, 414] on span "Moto Renga (Admin)" at bounding box center [566, 412] width 105 height 14
click at [531, 419] on span "Valider" at bounding box center [536, 412] width 38 height 13
click at [533, 307] on span "Annuler" at bounding box center [528, 303] width 43 height 14
click at [493, 301] on span "button" at bounding box center [493, 304] width 10 height 11
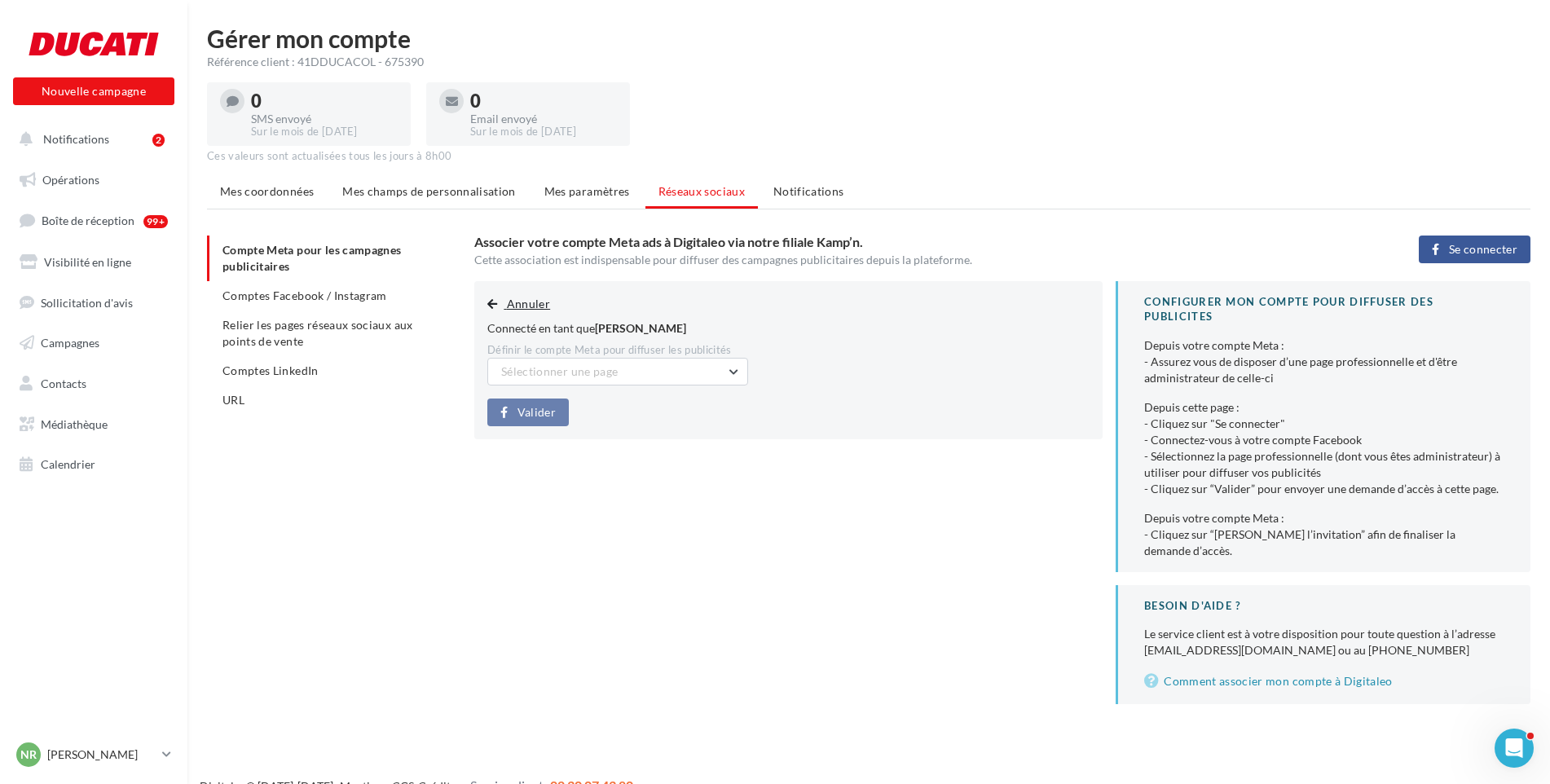
click at [519, 303] on span "Annuler" at bounding box center [528, 303] width 43 height 14
